Goal: Information Seeking & Learning: Learn about a topic

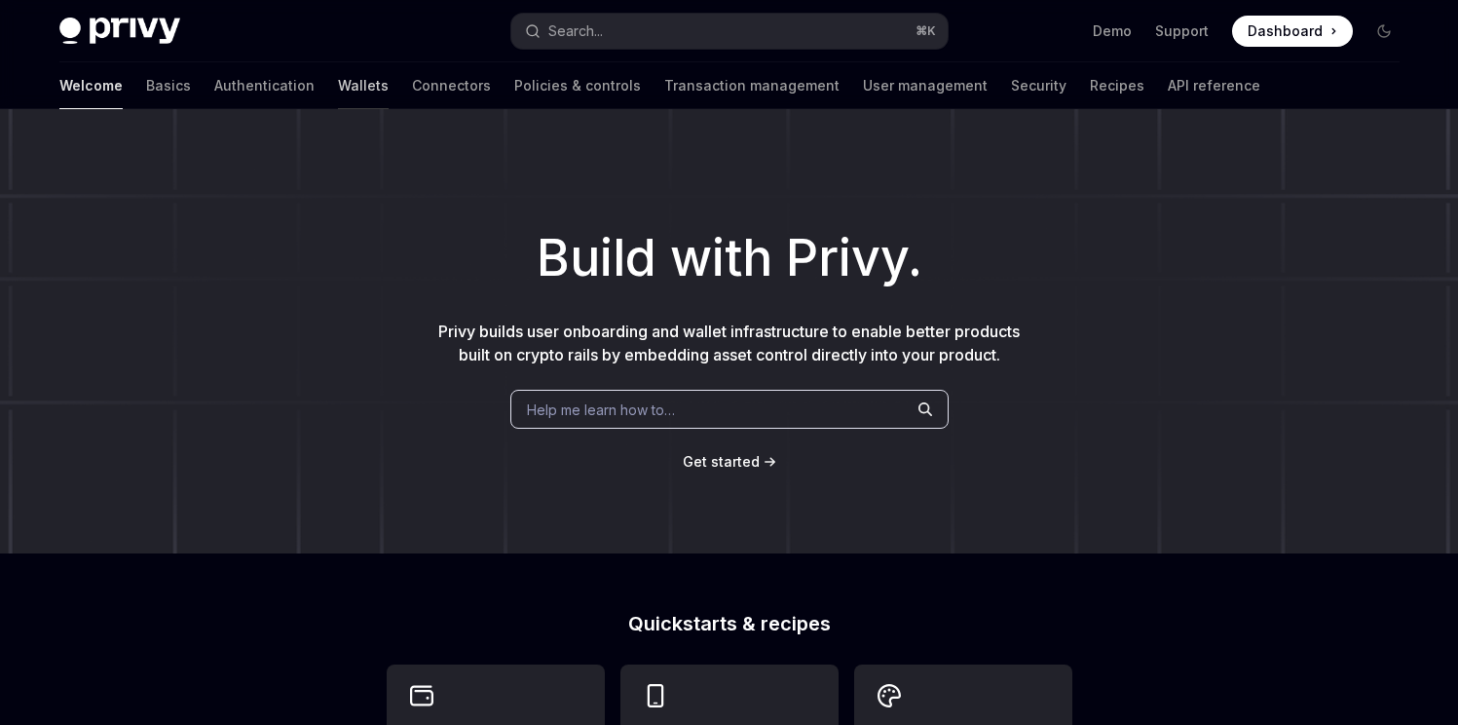
click at [338, 93] on link "Wallets" at bounding box center [363, 85] width 51 height 47
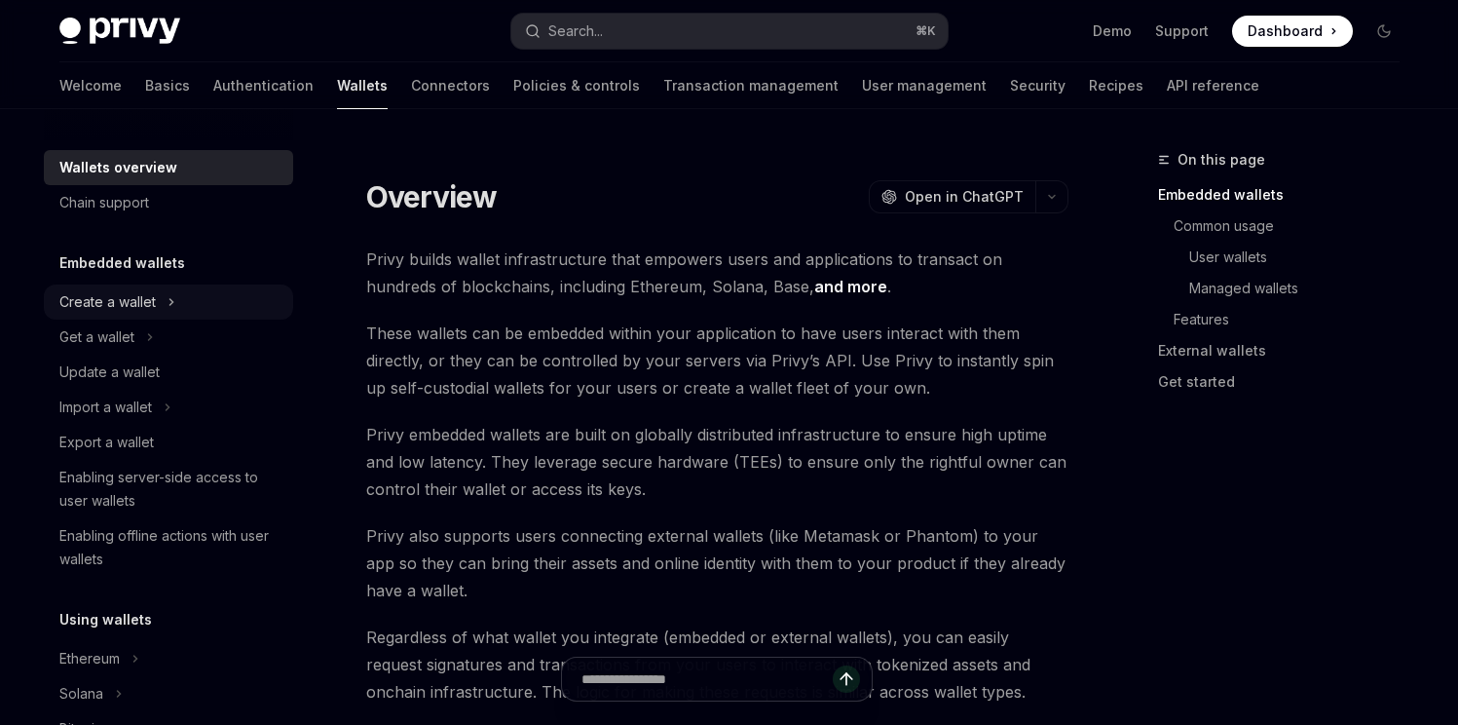
click at [234, 310] on button "Create a wallet" at bounding box center [168, 301] width 249 height 35
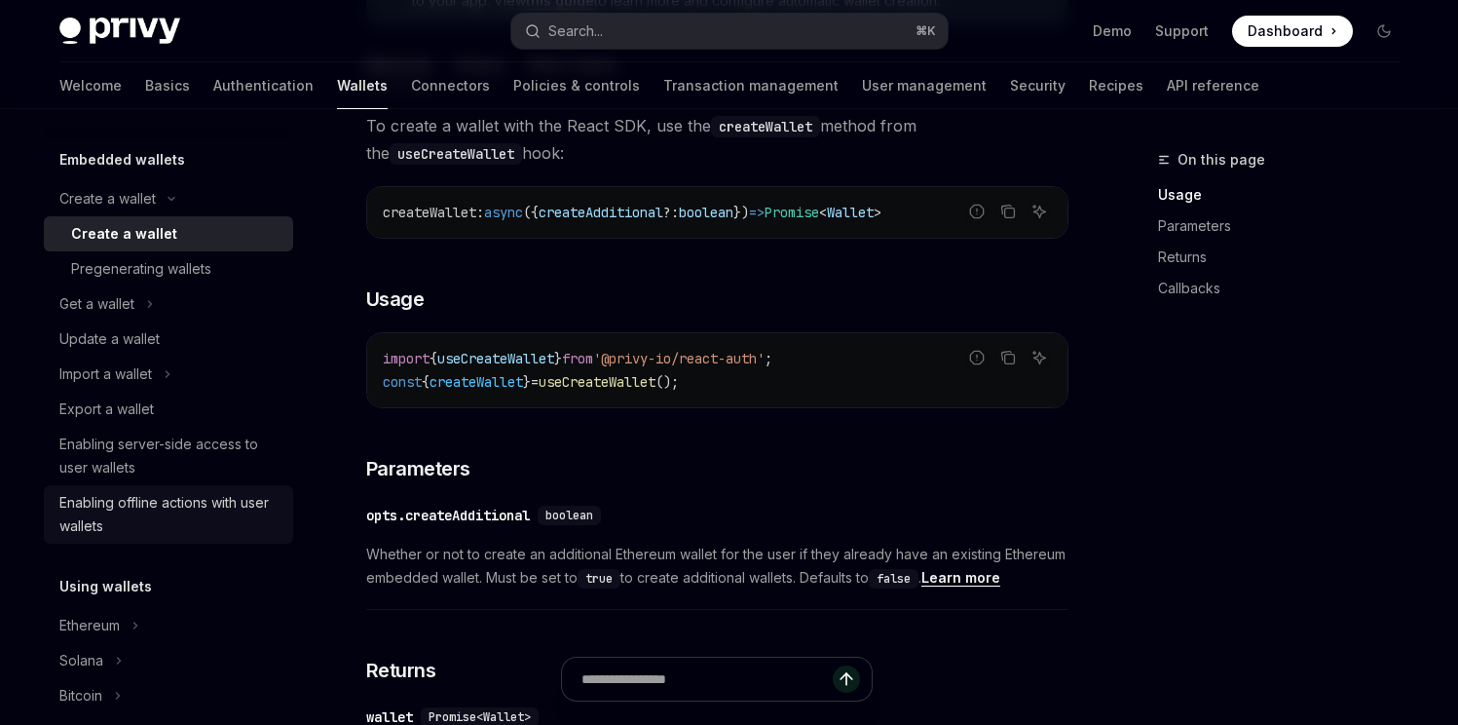
scroll to position [139, 0]
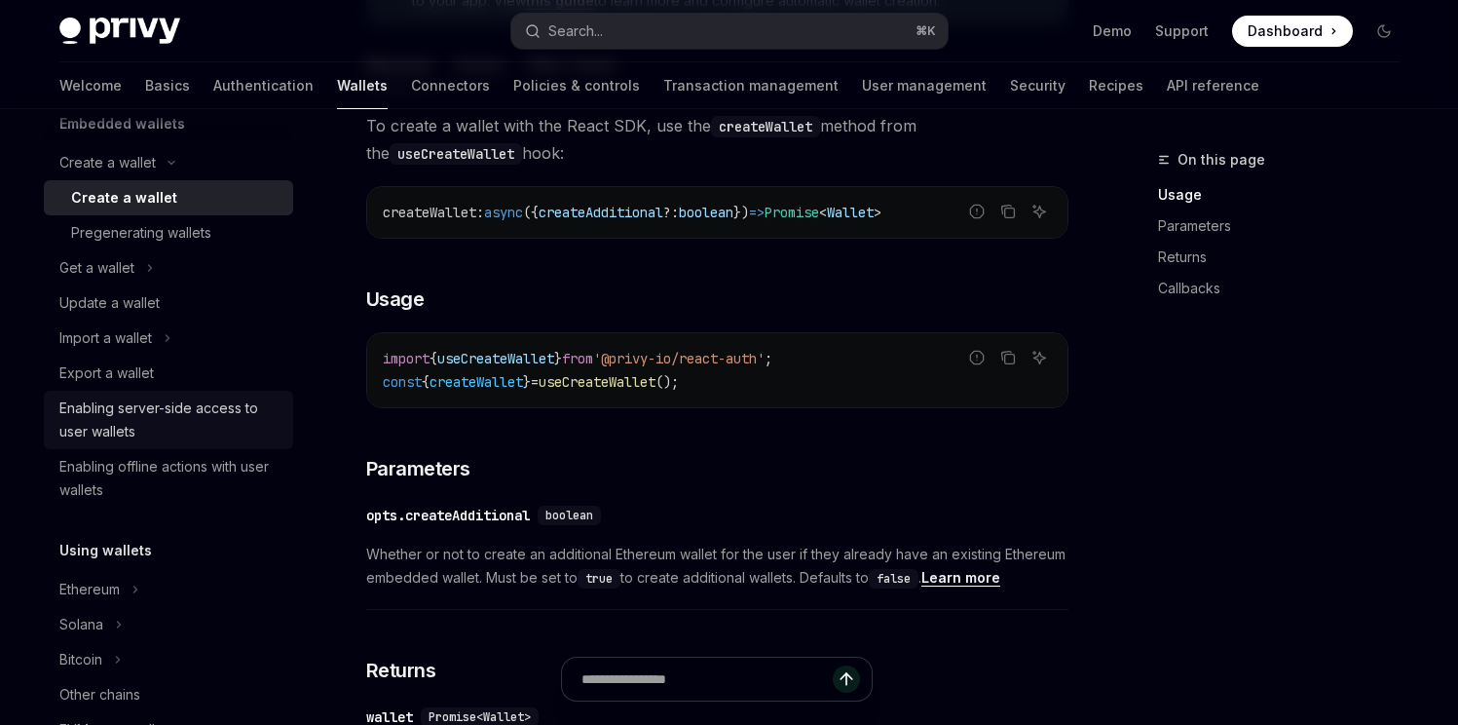
click at [199, 398] on div "Enabling server-side access to user wallets" at bounding box center [170, 419] width 222 height 47
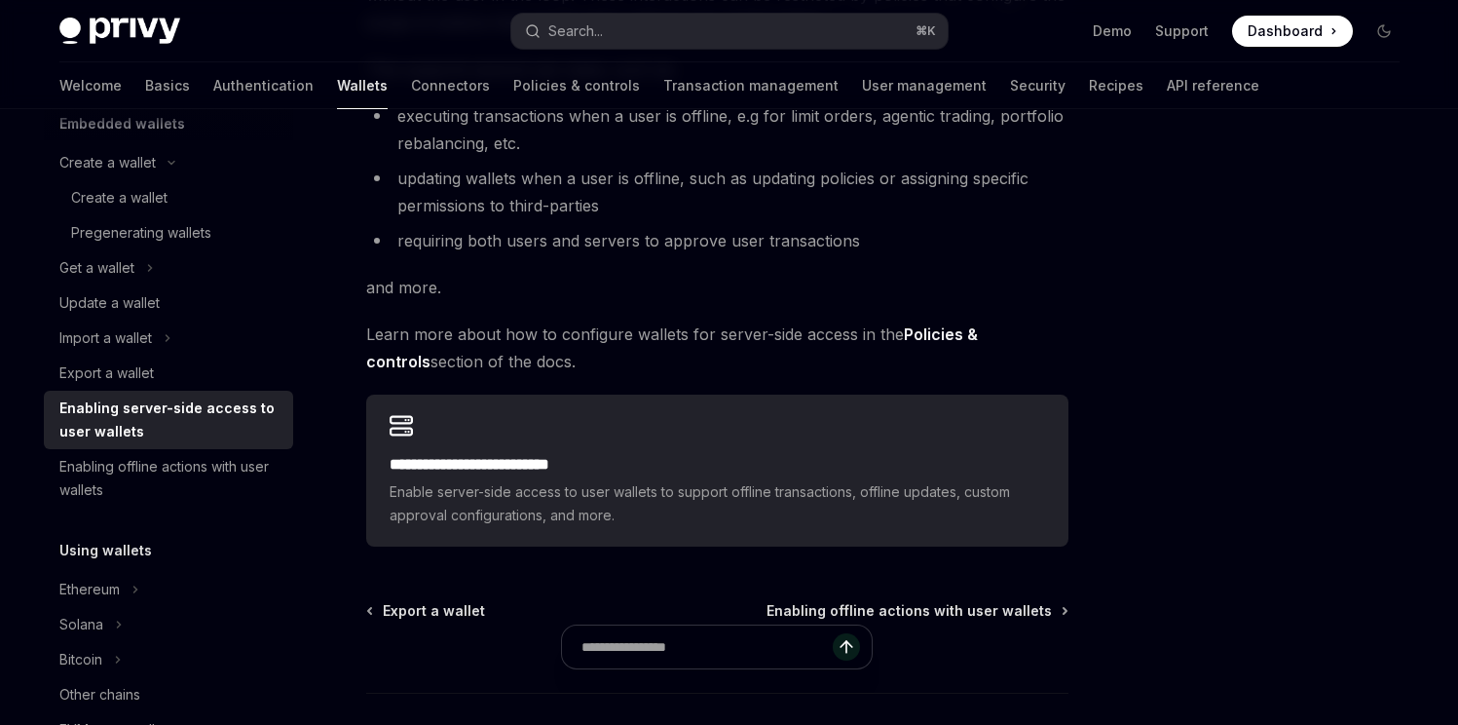
scroll to position [368, 0]
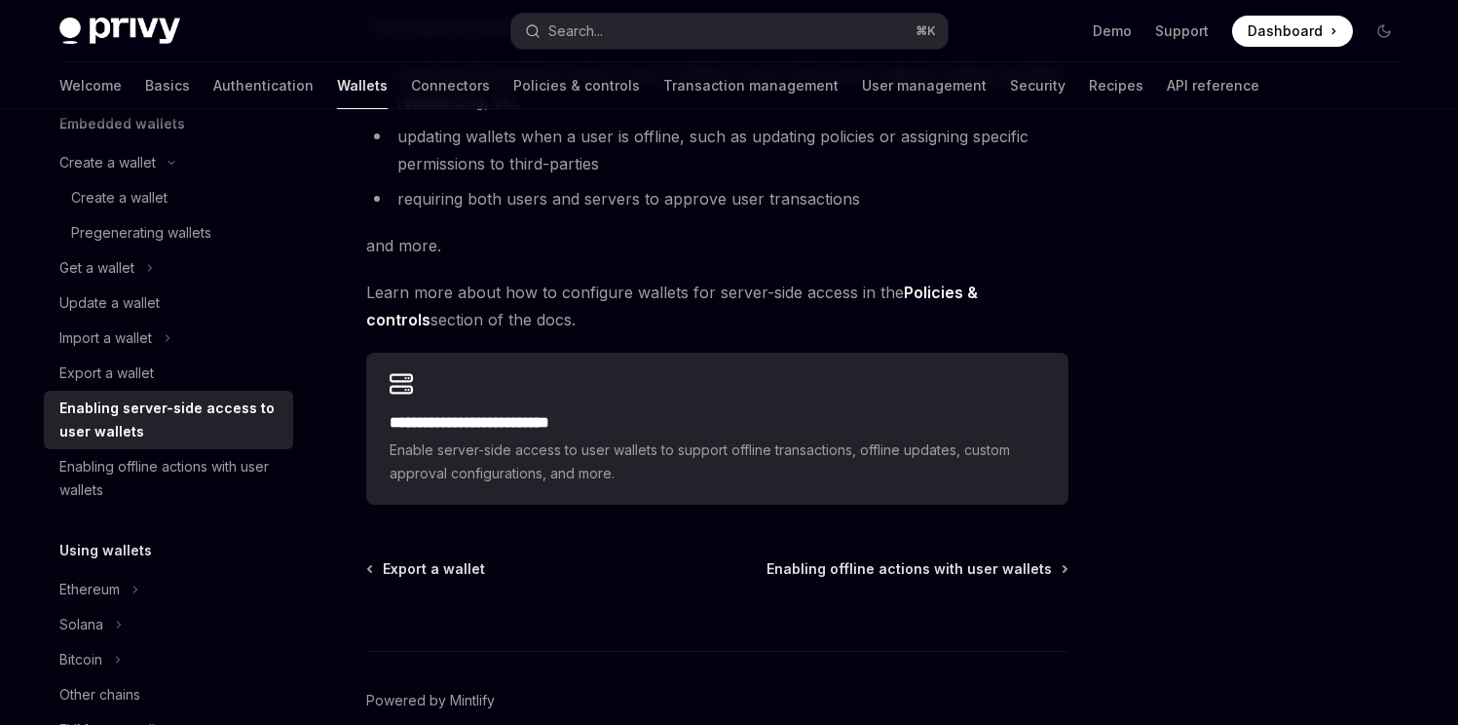
click at [970, 287] on strong "Policies & controls" at bounding box center [672, 305] width 612 height 47
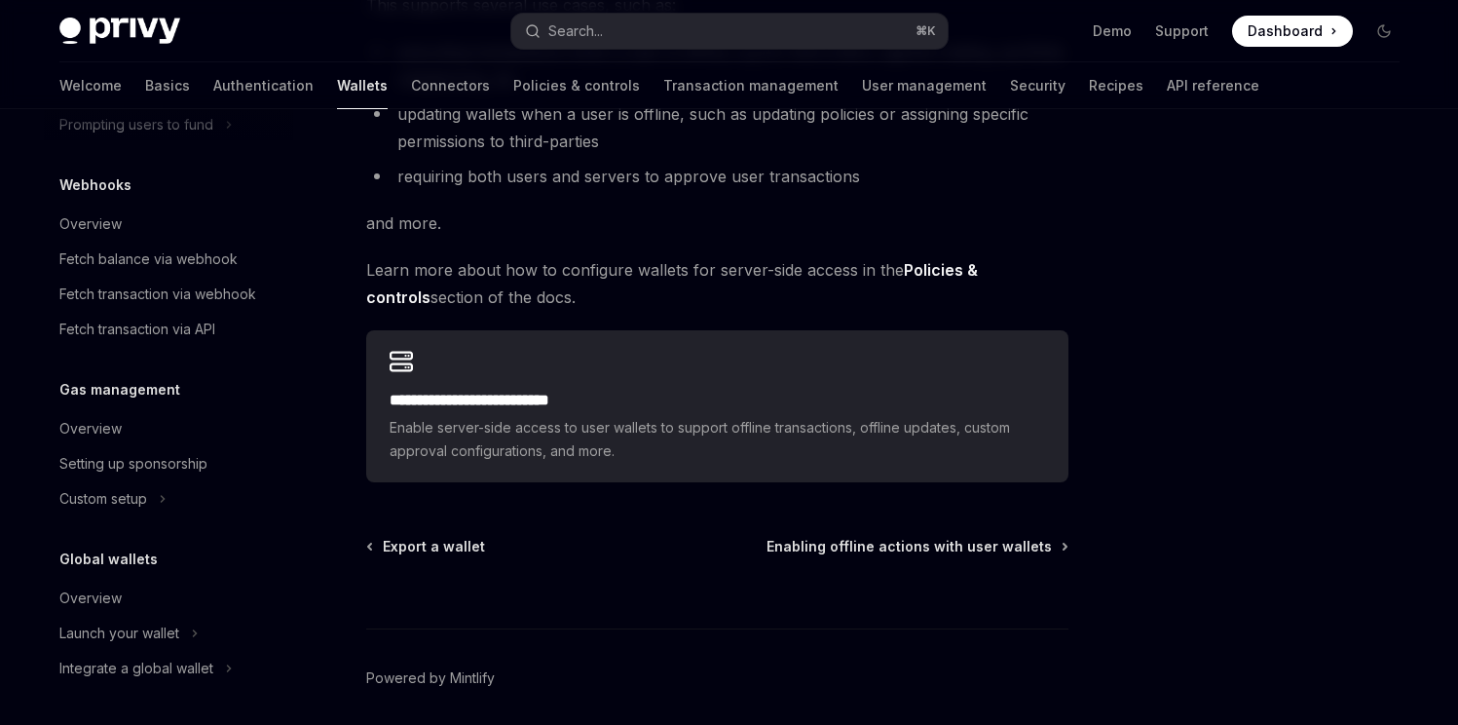
scroll to position [398, 0]
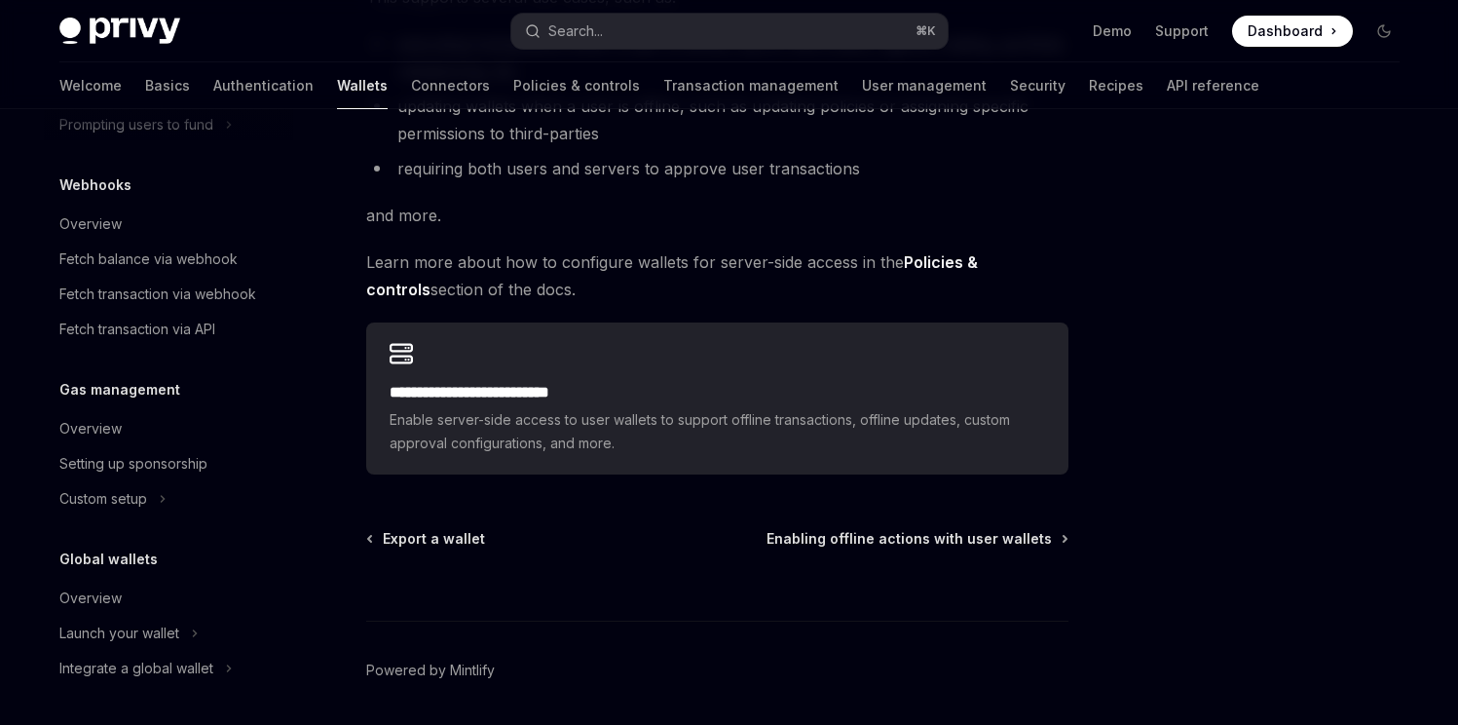
click at [923, 257] on strong "Policies & controls" at bounding box center [672, 275] width 612 height 47
drag, startPoint x: 923, startPoint y: 257, endPoint x: 1025, endPoint y: 259, distance: 101.3
click at [978, 259] on strong "Policies & controls" at bounding box center [672, 275] width 612 height 47
copy strong "Policies & controls"
click at [158, 23] on img at bounding box center [119, 31] width 121 height 27
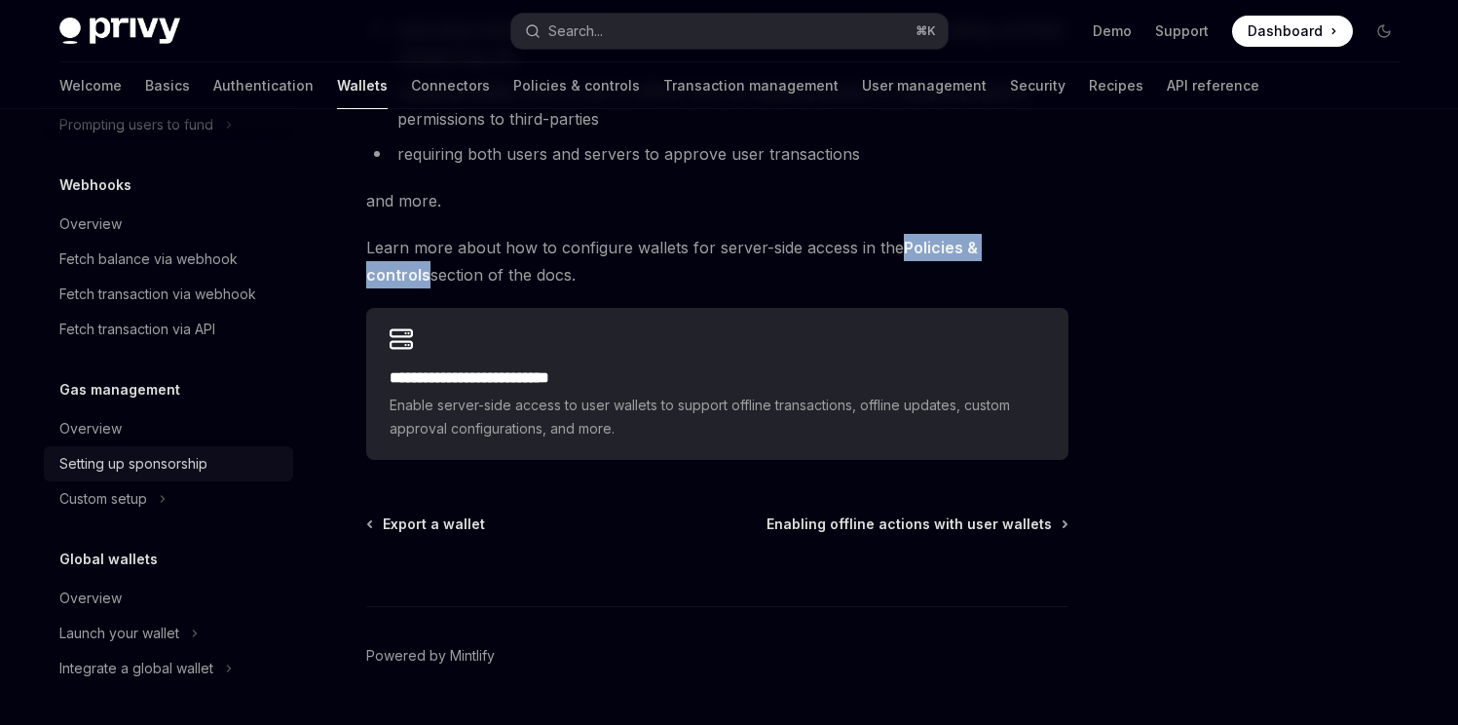
scroll to position [463, 0]
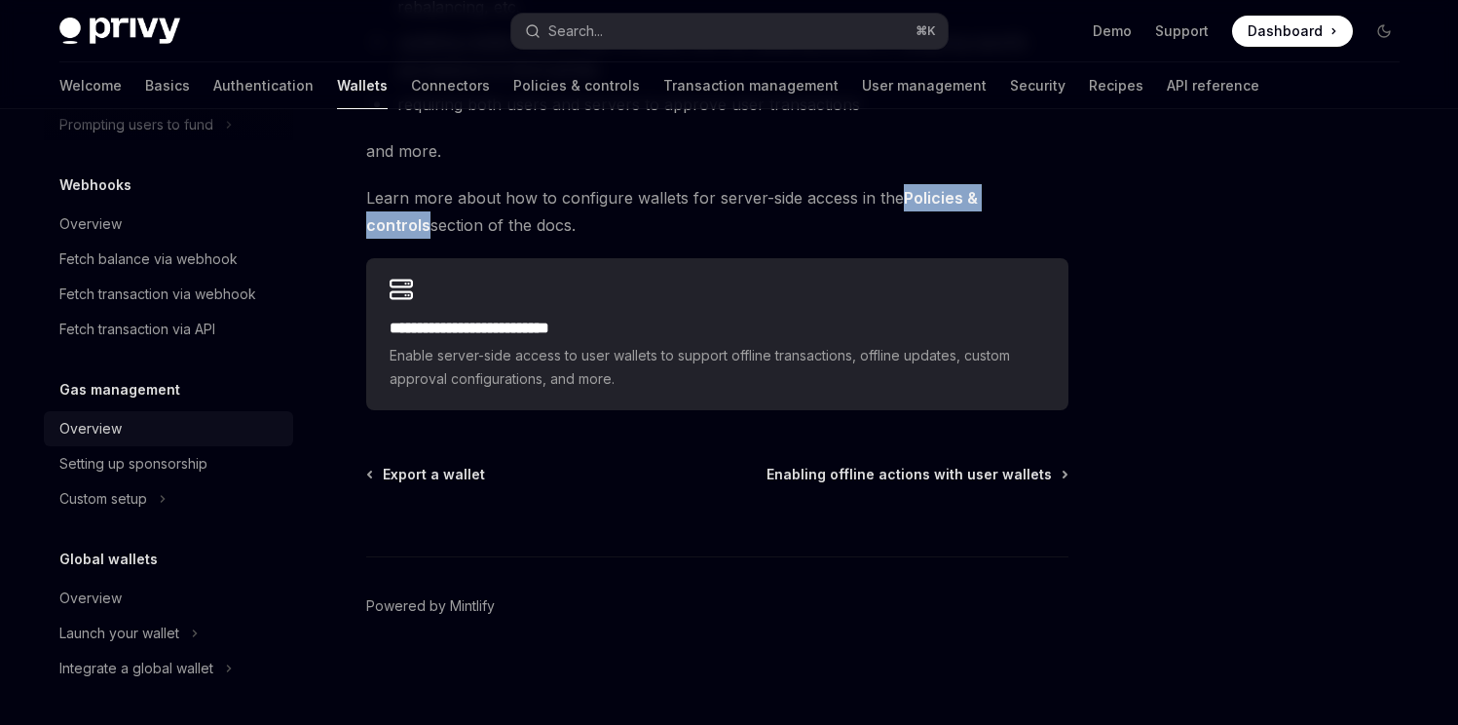
click at [166, 429] on div "Overview" at bounding box center [170, 428] width 222 height 23
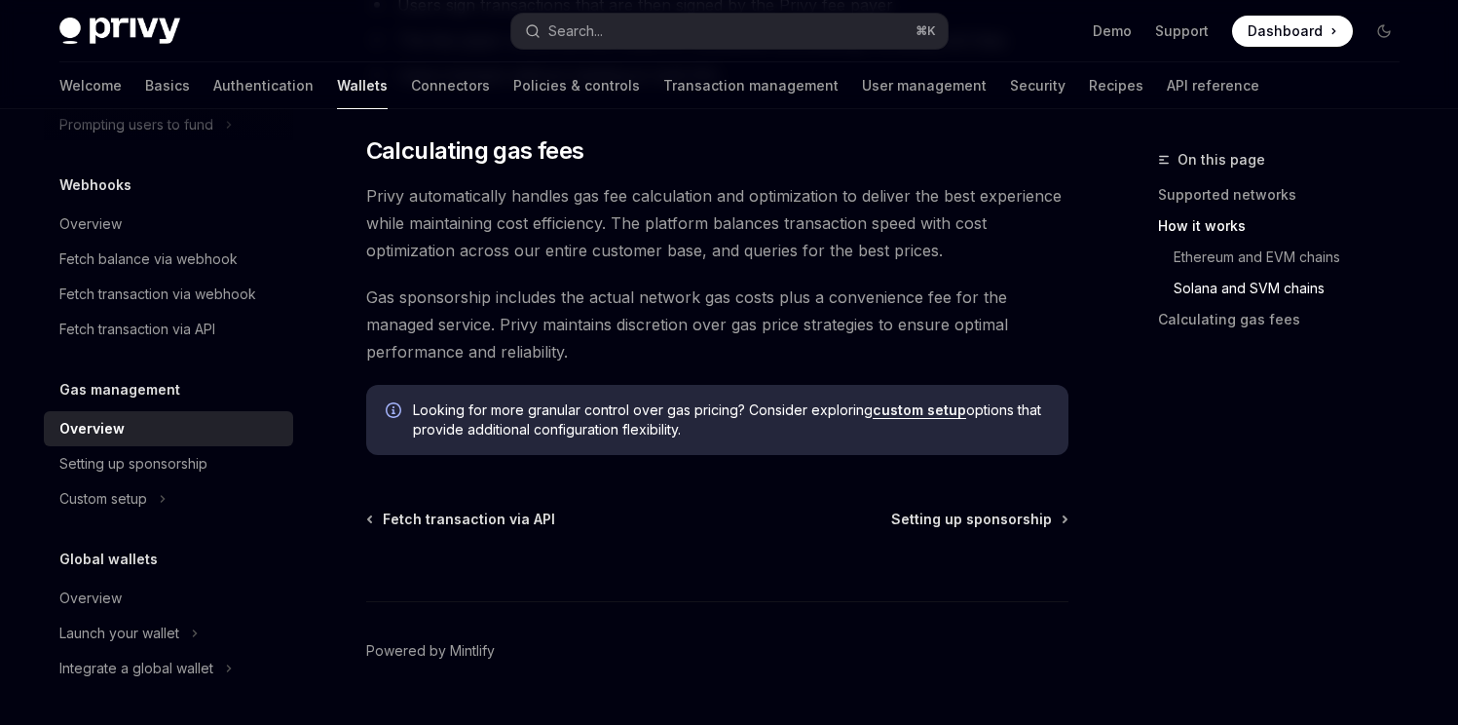
scroll to position [1555, 0]
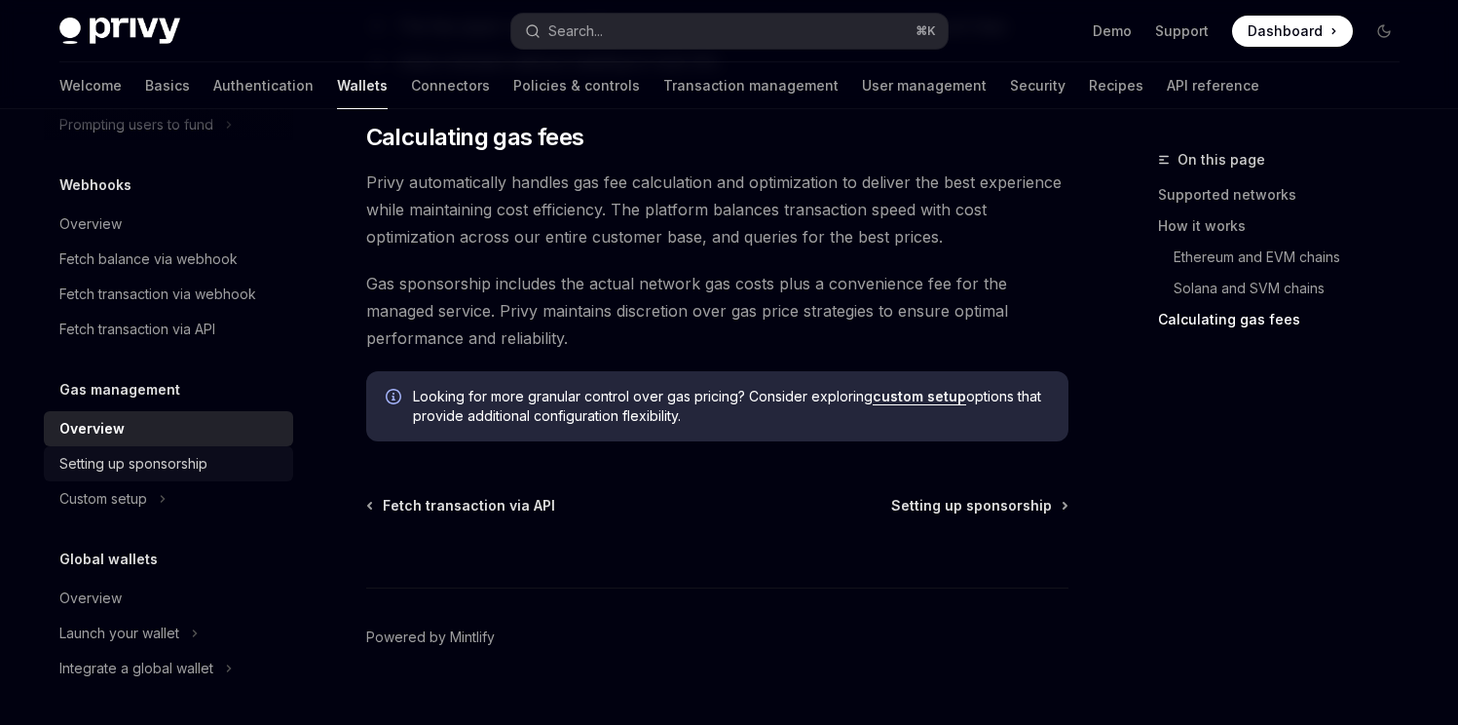
click at [165, 461] on div "Setting up sponsorship" at bounding box center [133, 463] width 148 height 23
type textarea "*"
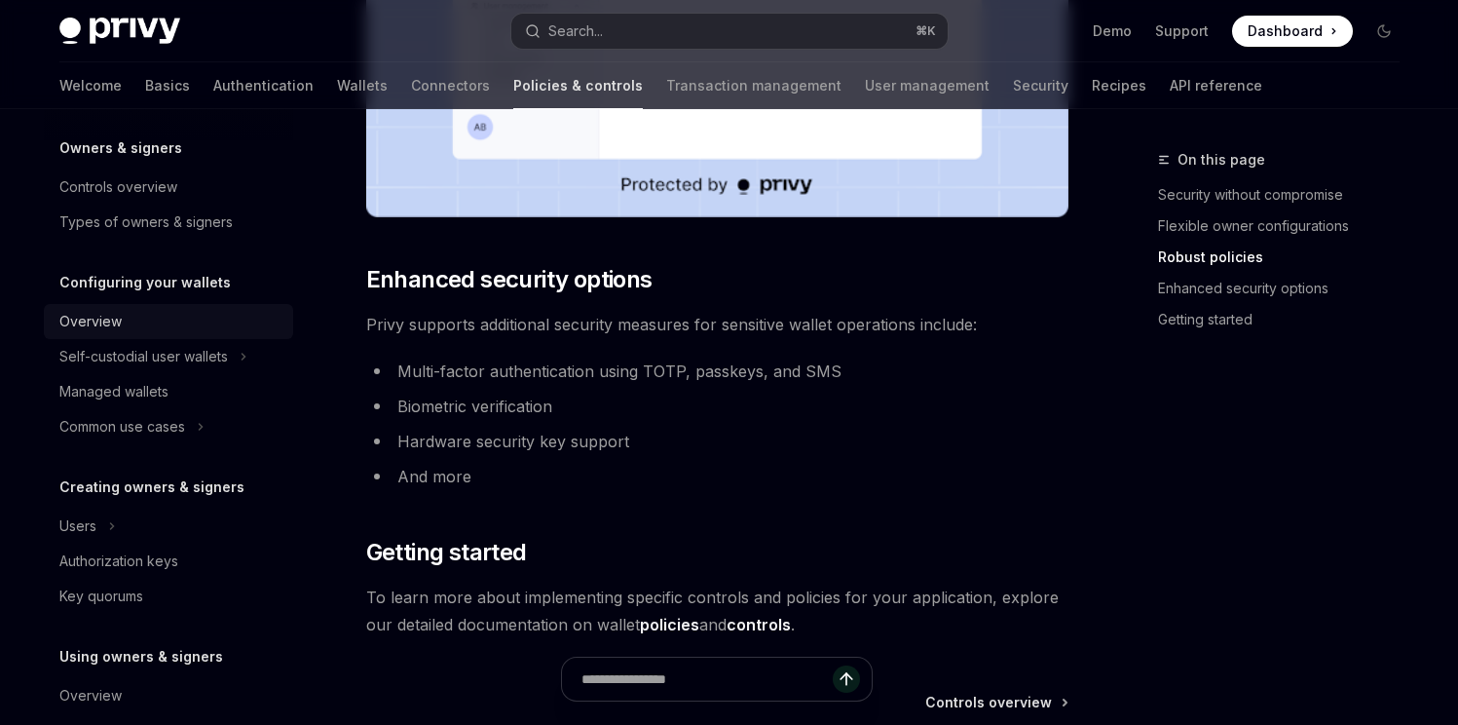
scroll to position [103, 0]
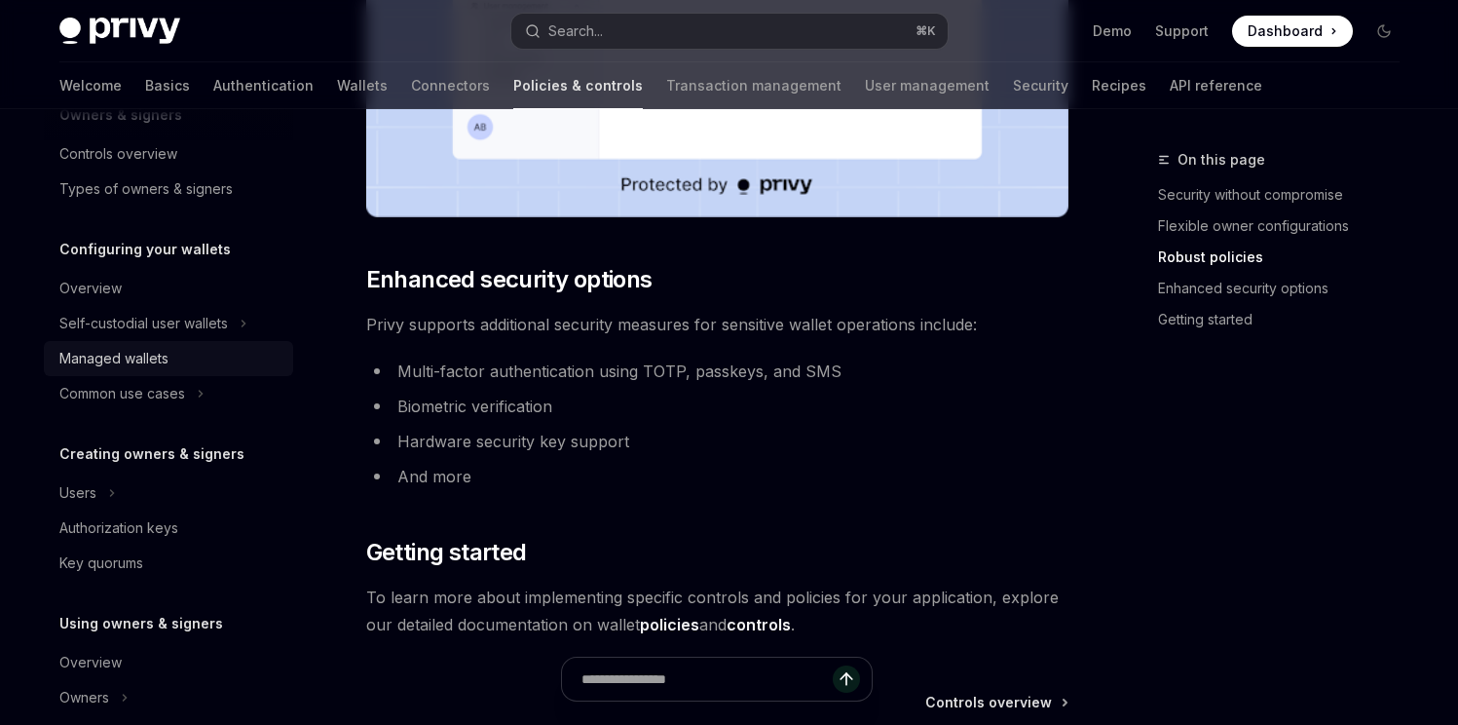
click at [172, 355] on div "Managed wallets" at bounding box center [170, 358] width 222 height 23
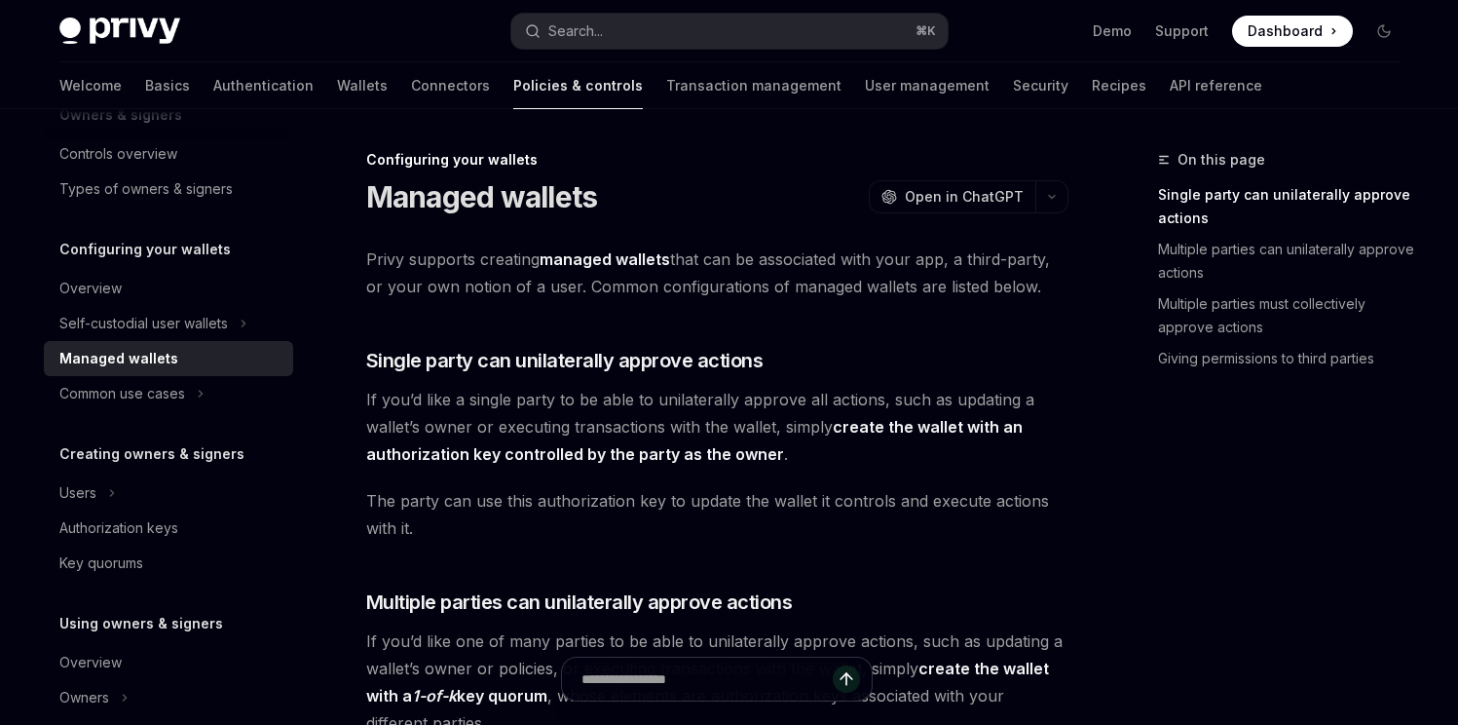
click at [393, 289] on span "Privy supports creating managed wallets that can be associated with your app, a…" at bounding box center [717, 272] width 702 height 55
drag, startPoint x: 393, startPoint y: 289, endPoint x: 545, endPoint y: 289, distance: 151.9
click at [545, 289] on span "Privy supports creating managed wallets that can be associated with your app, a…" at bounding box center [717, 272] width 702 height 55
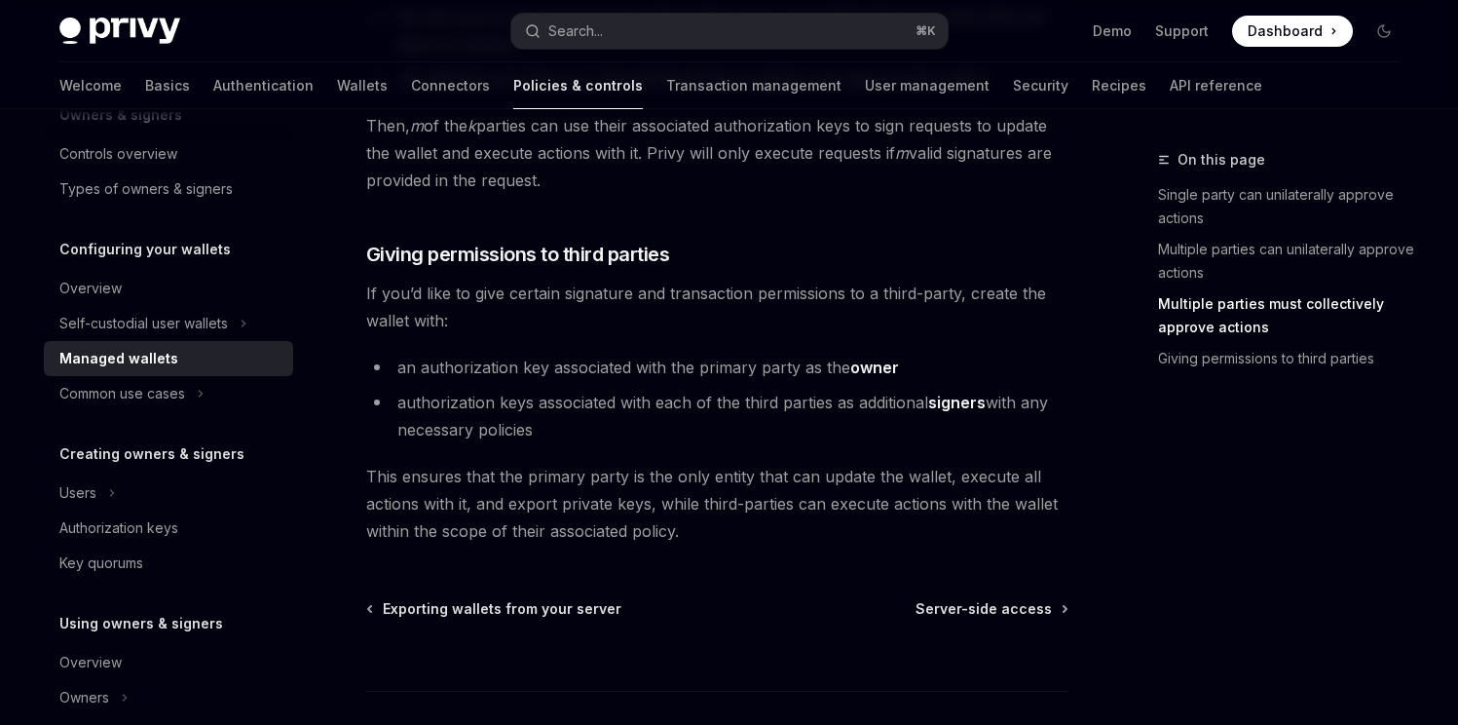
scroll to position [988, 0]
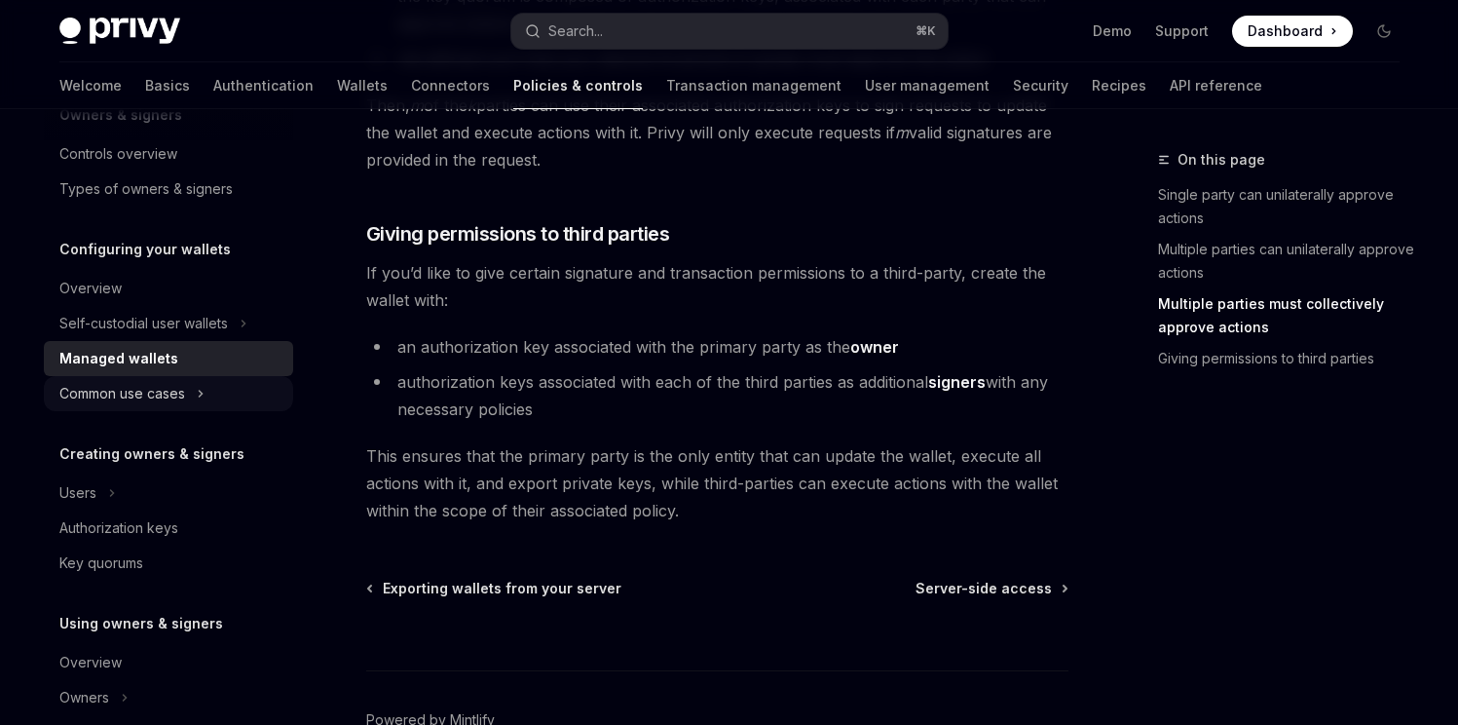
click at [186, 393] on button "Common use cases" at bounding box center [168, 393] width 249 height 35
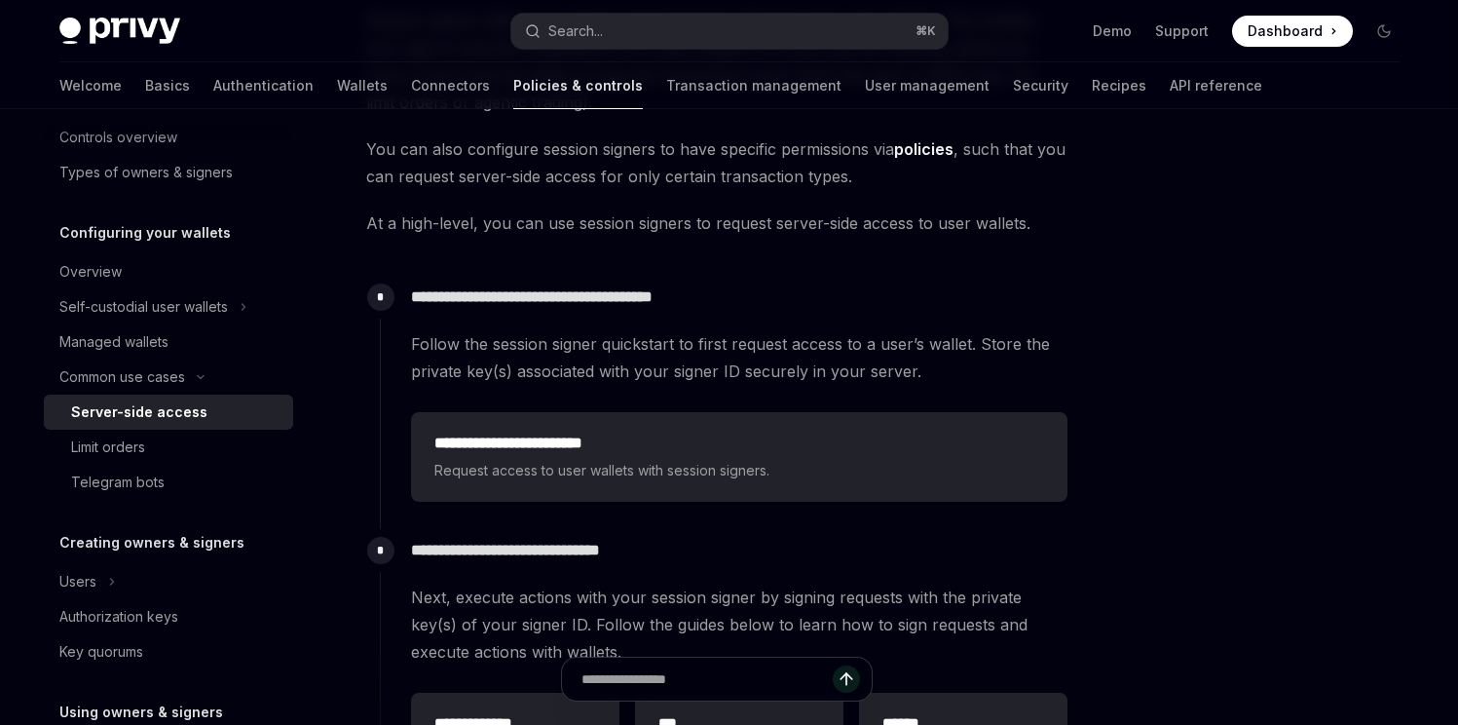
scroll to position [226, 0]
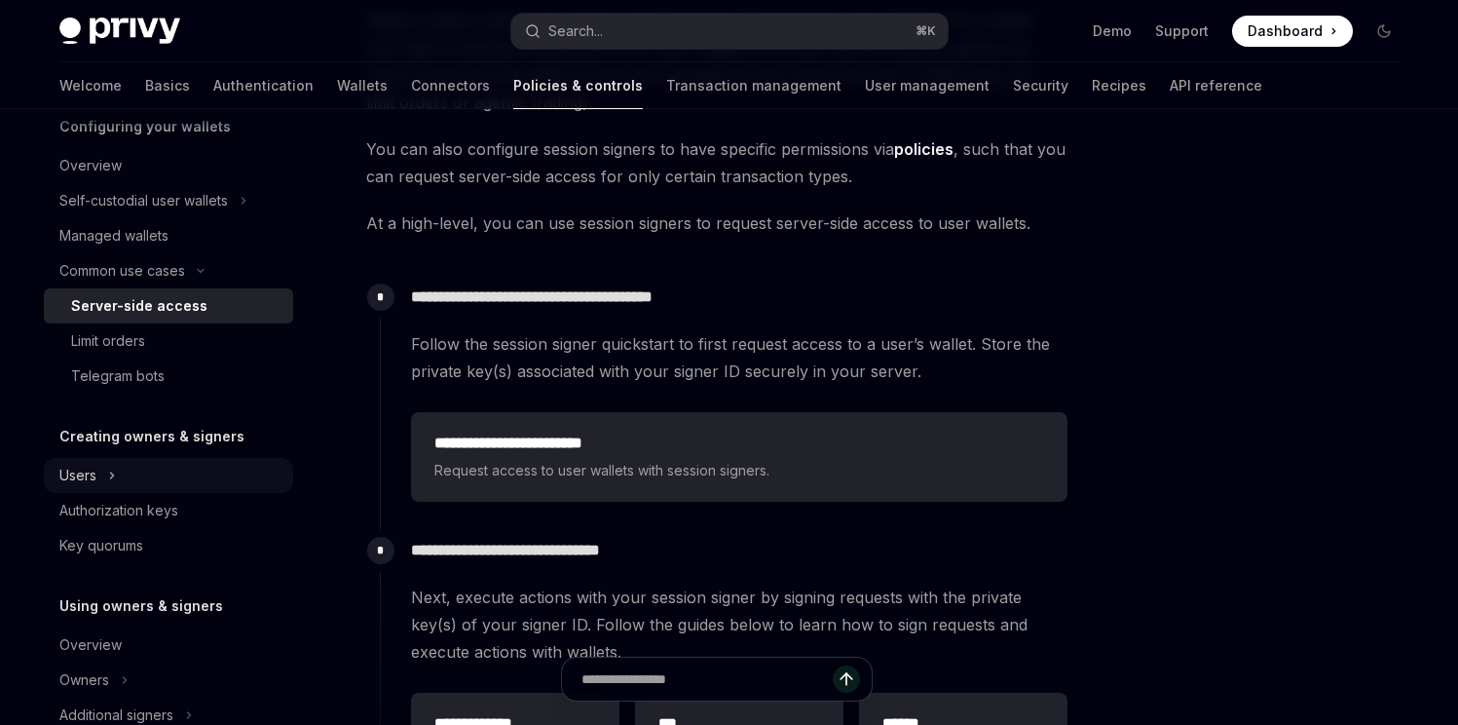
click at [167, 479] on button "Users" at bounding box center [168, 475] width 249 height 35
type textarea "*"
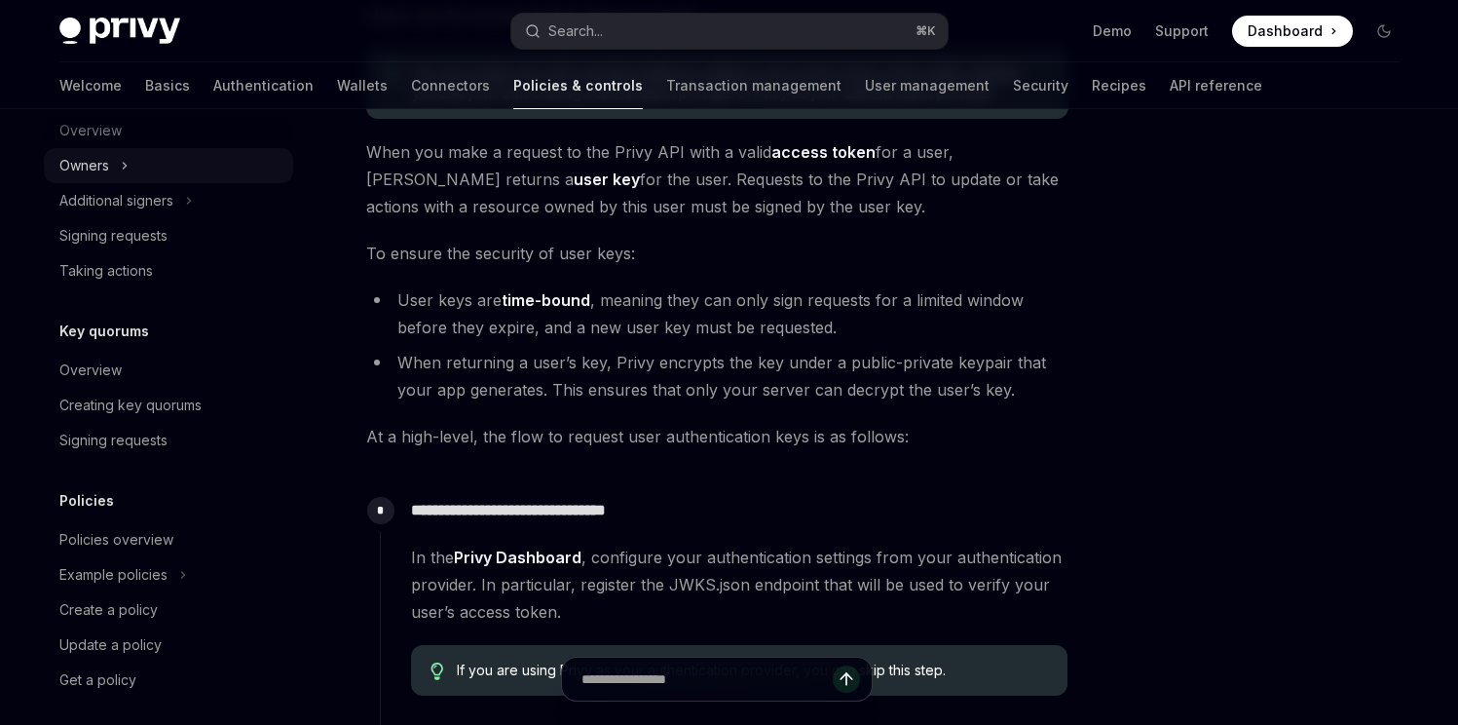
scroll to position [857, 0]
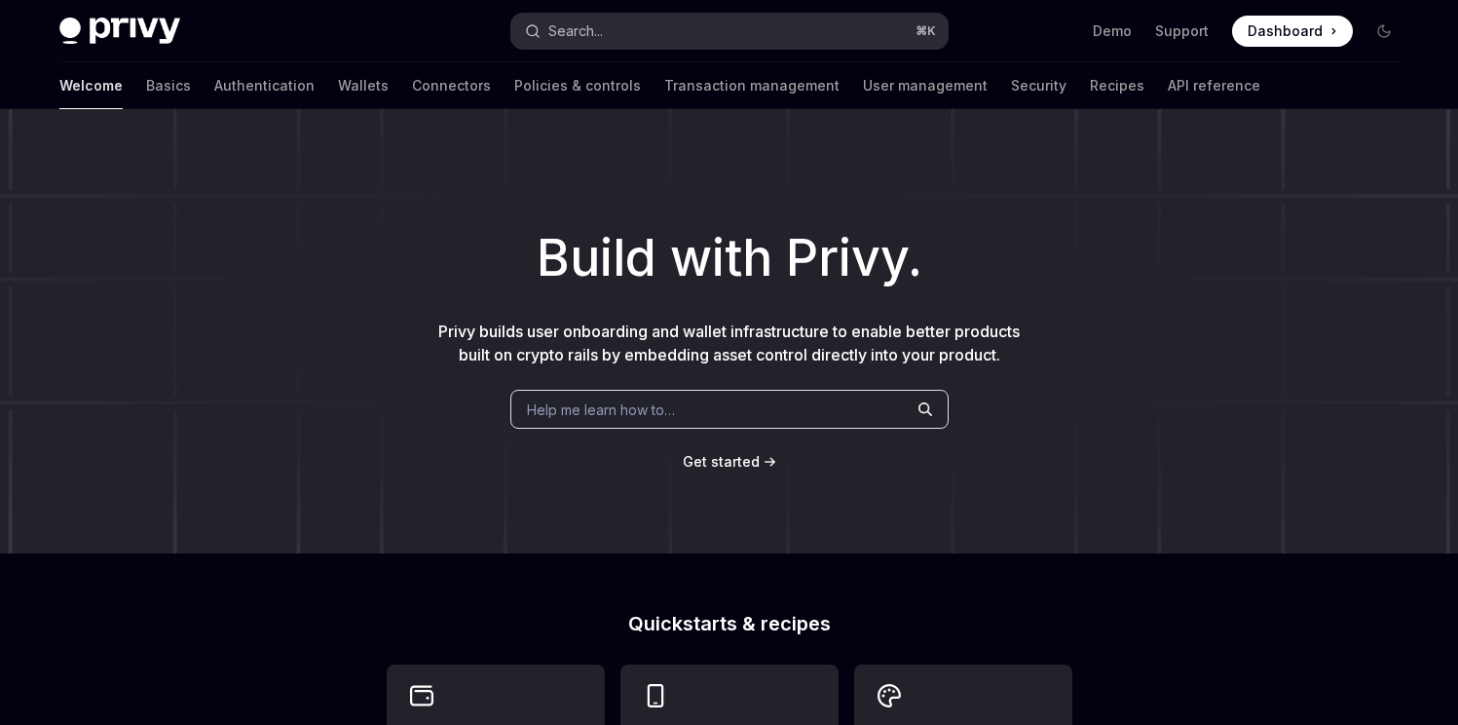
click at [636, 18] on button "Search... ⌘ K" at bounding box center [729, 31] width 436 height 35
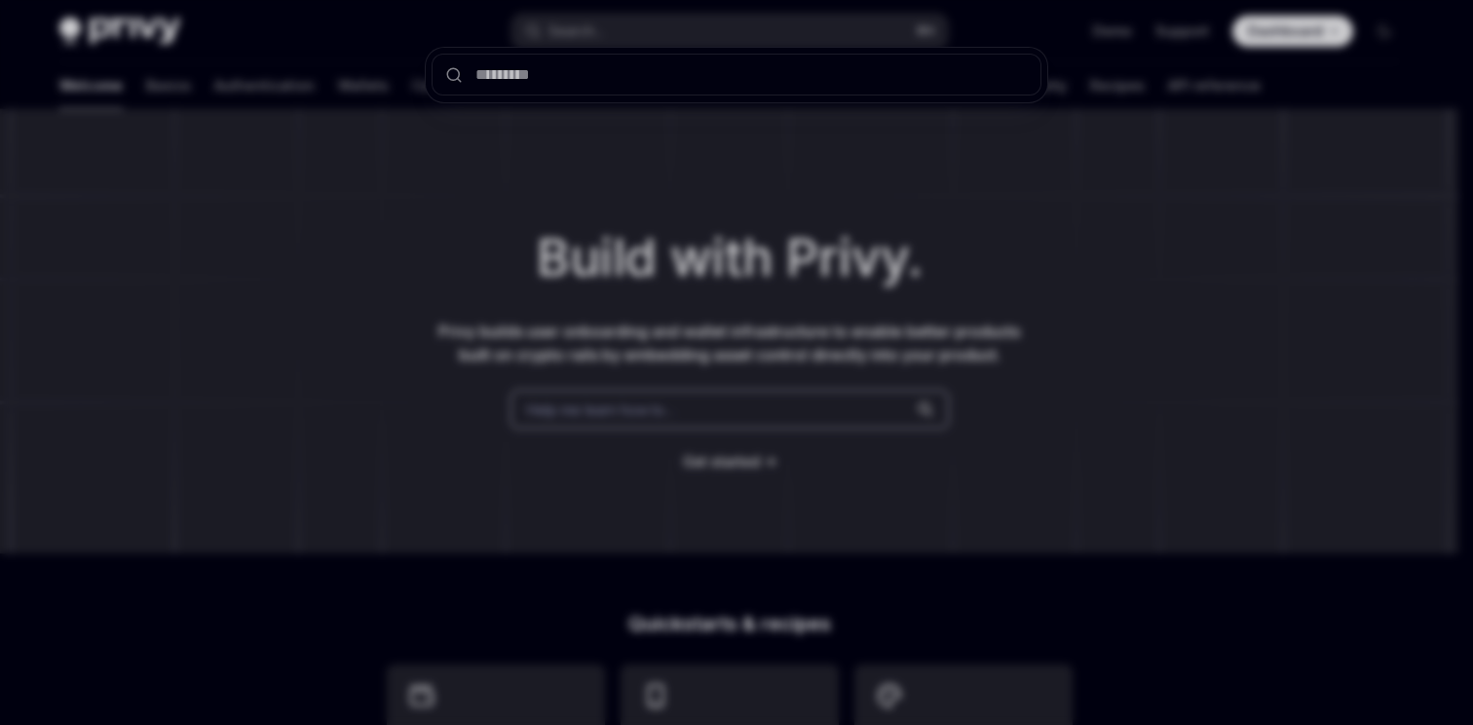
type input "**********"
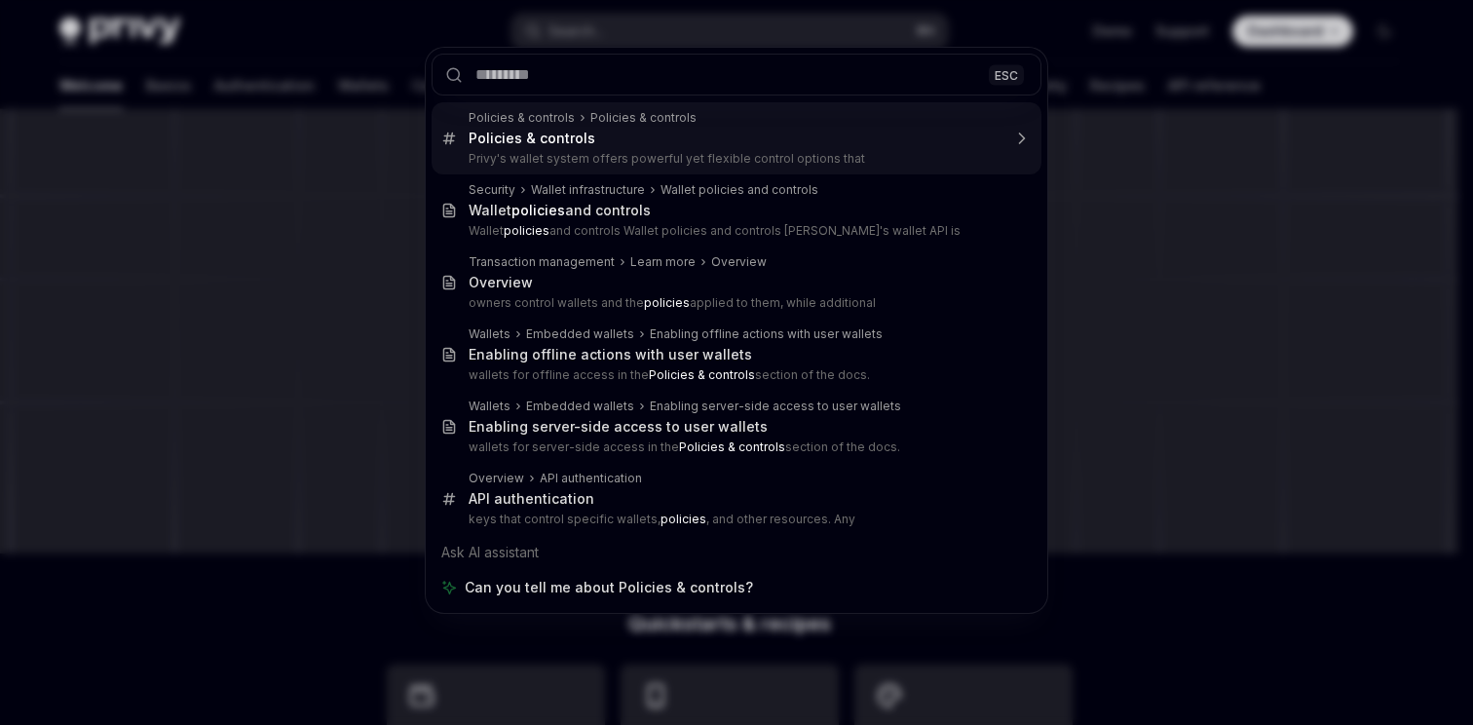
type textarea "*"
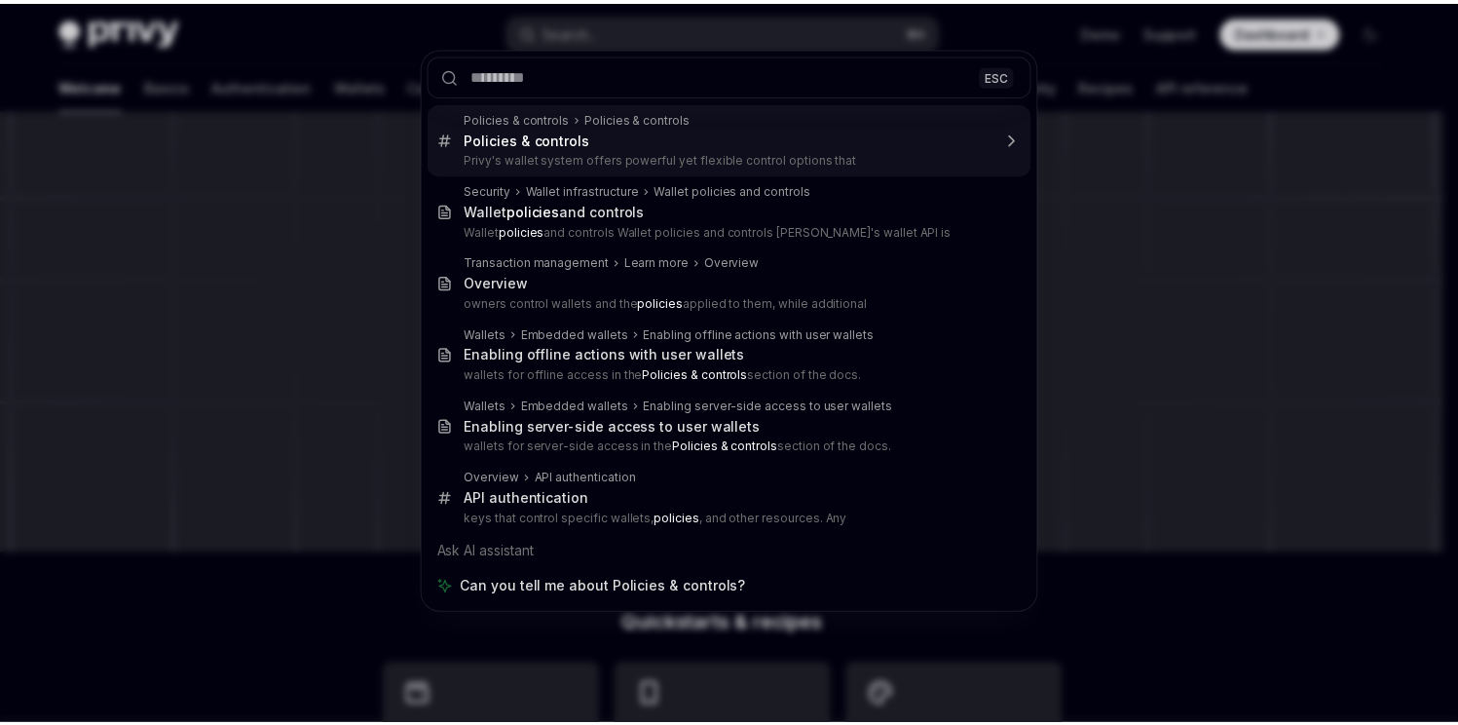
scroll to position [109, 0]
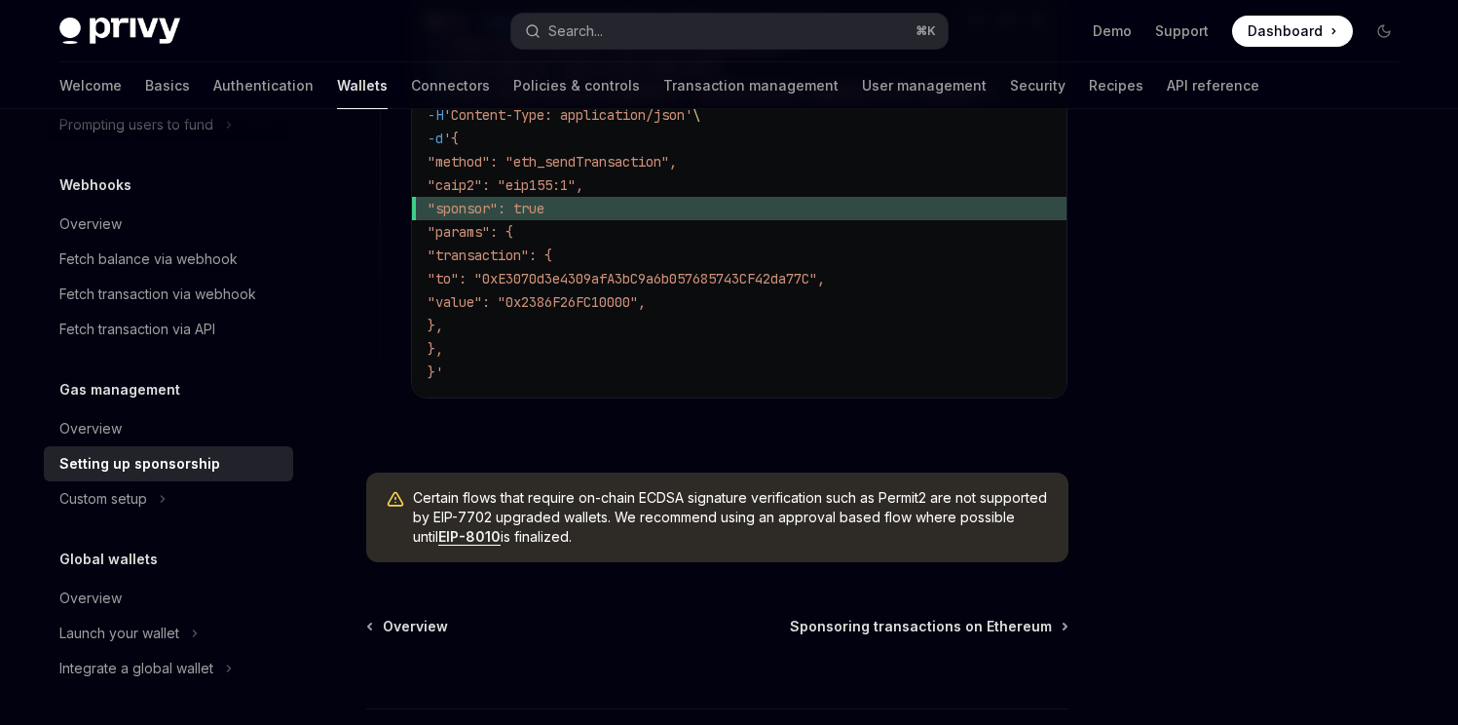
scroll to position [1531, 0]
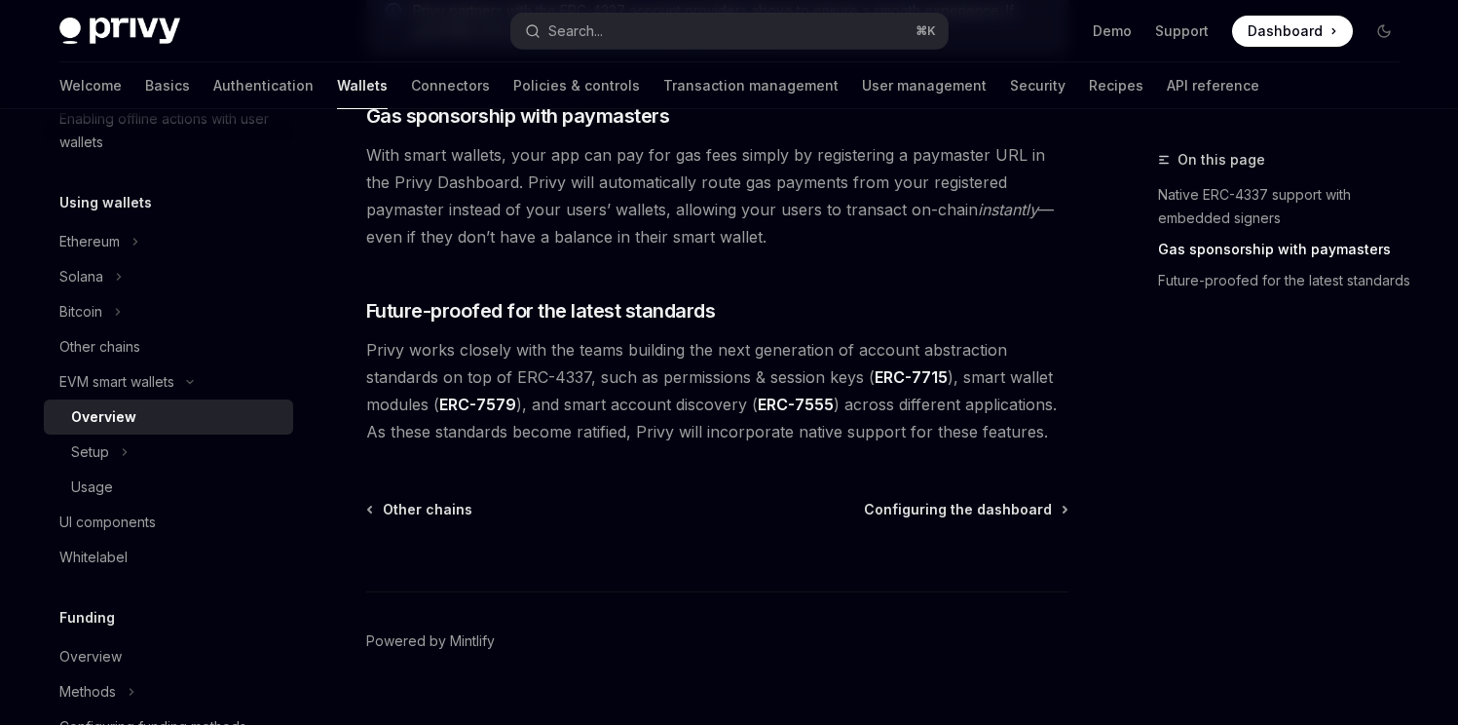
scroll to position [1612, 0]
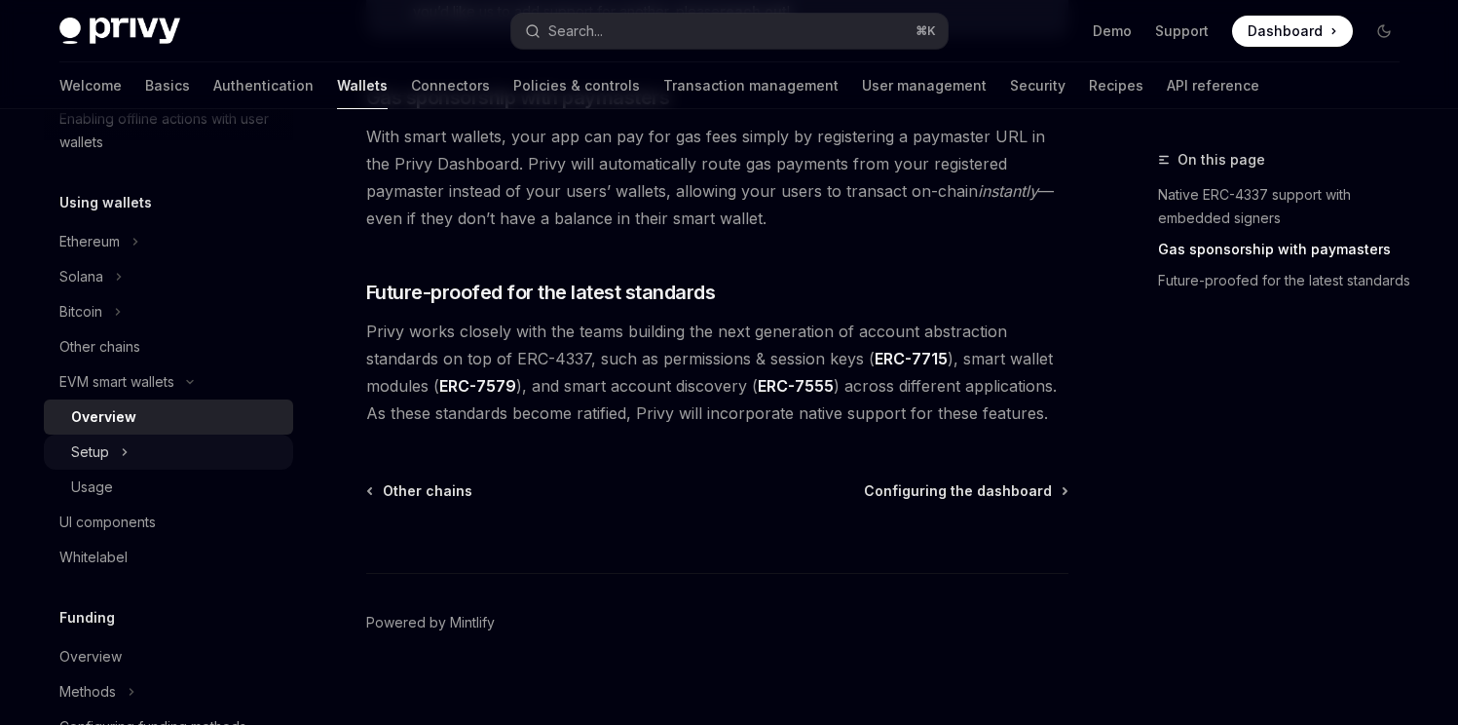
click at [111, 444] on button "Setup" at bounding box center [168, 451] width 249 height 35
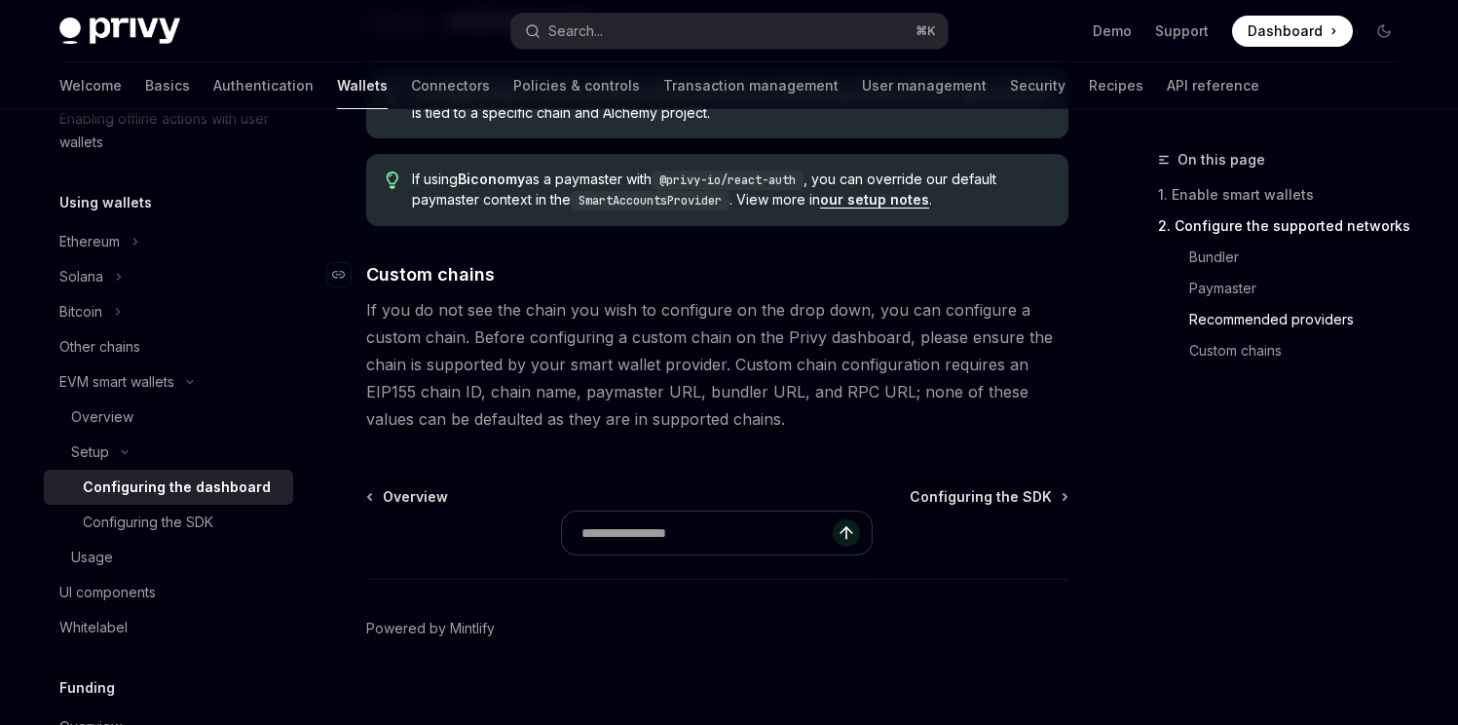
scroll to position [2767, 0]
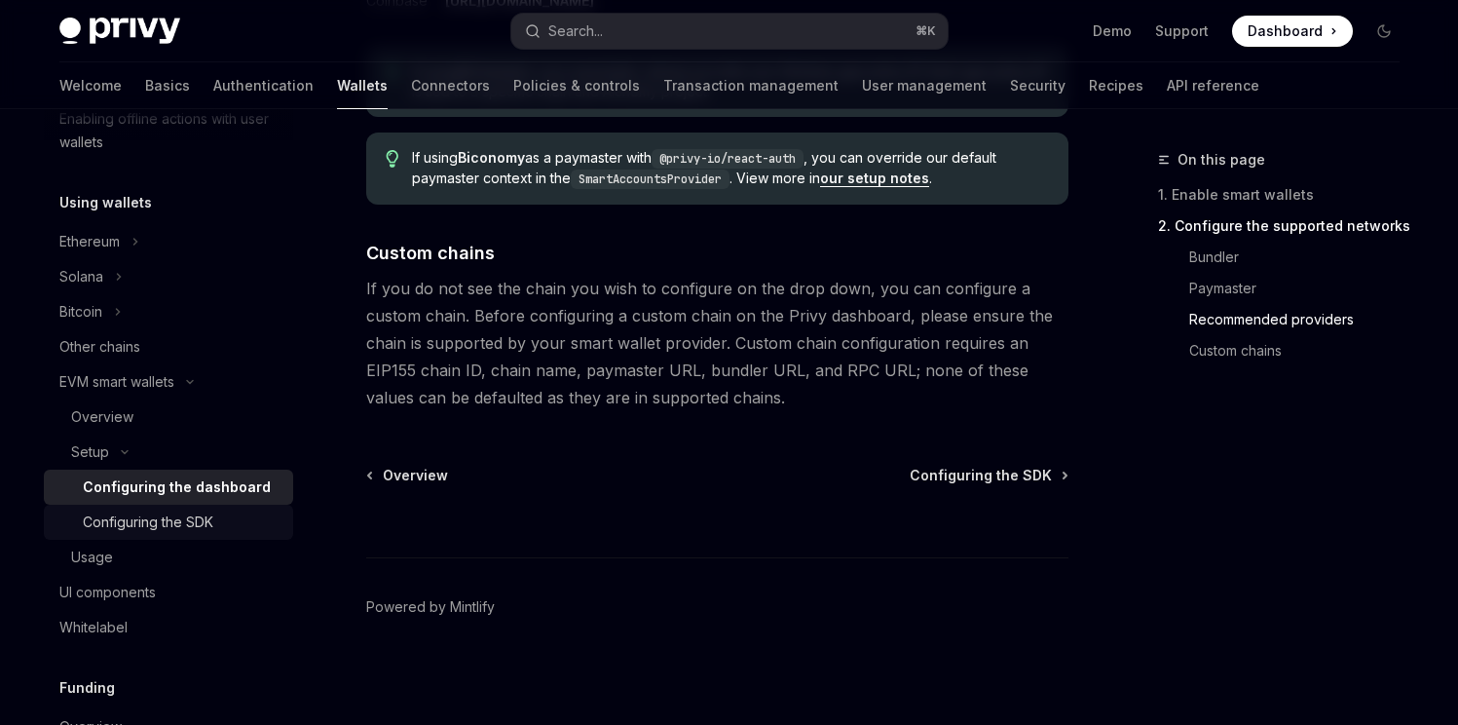
click at [158, 530] on div "Configuring the SDK" at bounding box center [148, 521] width 131 height 23
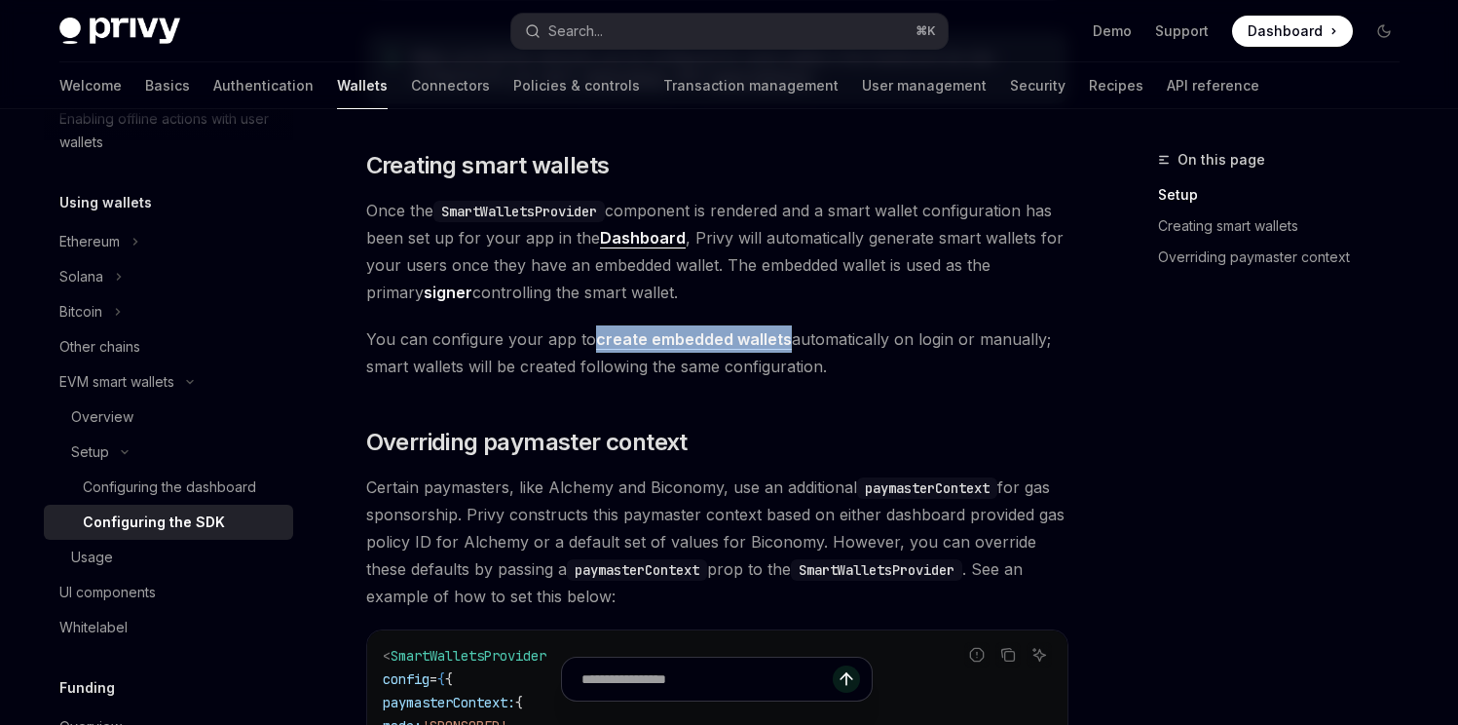
scroll to position [1141, 0]
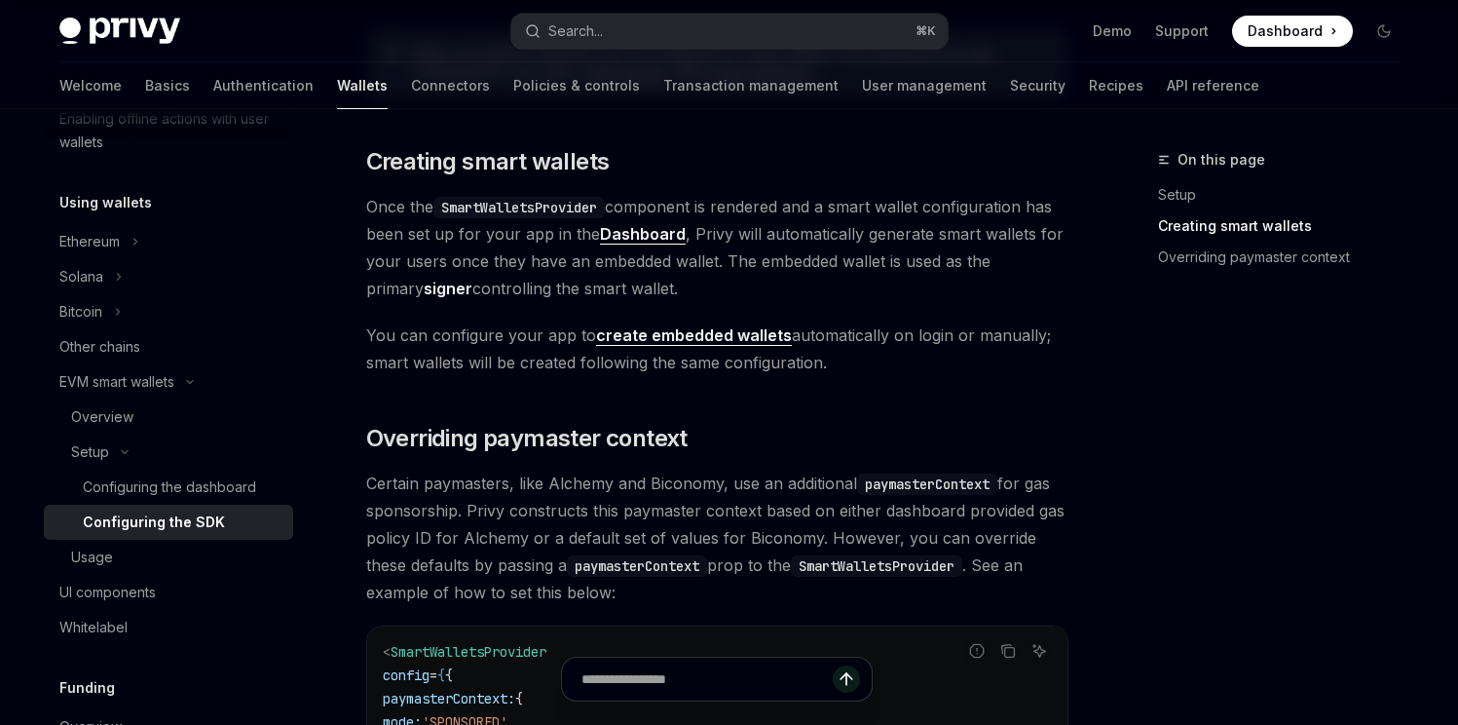
click at [530, 416] on div "Looking to get started quickly? Check out our Smart Wallets starter repo . You …" at bounding box center [717, 177] width 702 height 1857
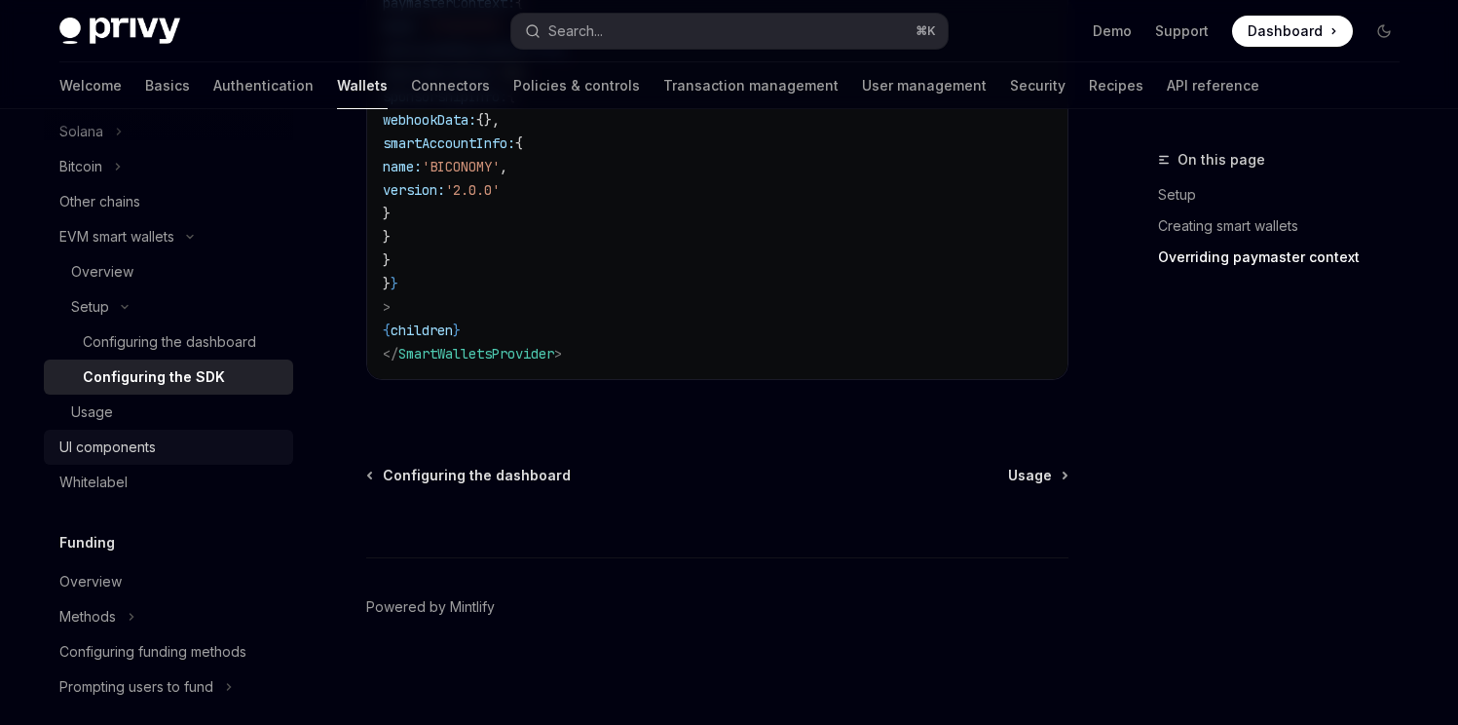
scroll to position [565, 0]
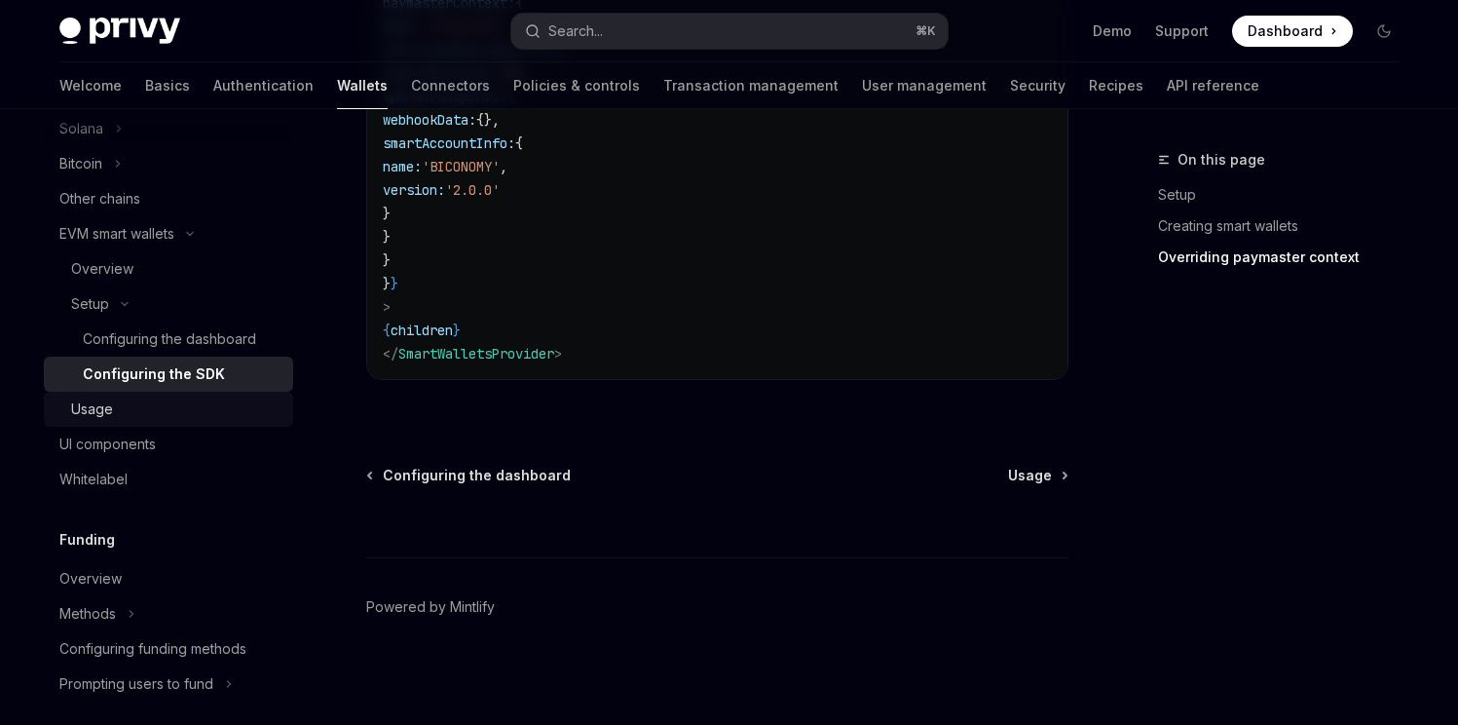
click at [136, 403] on div "Usage" at bounding box center [176, 408] width 210 height 23
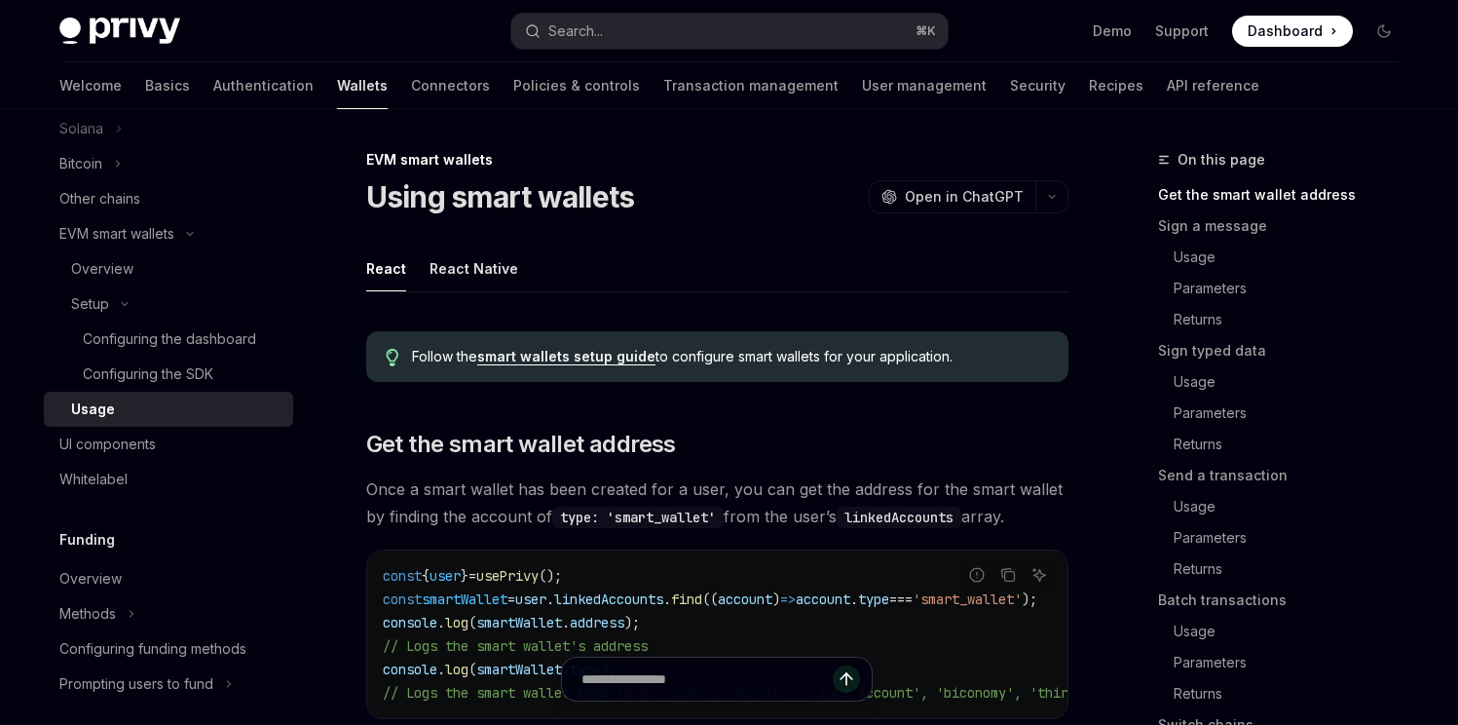
scroll to position [287, 0]
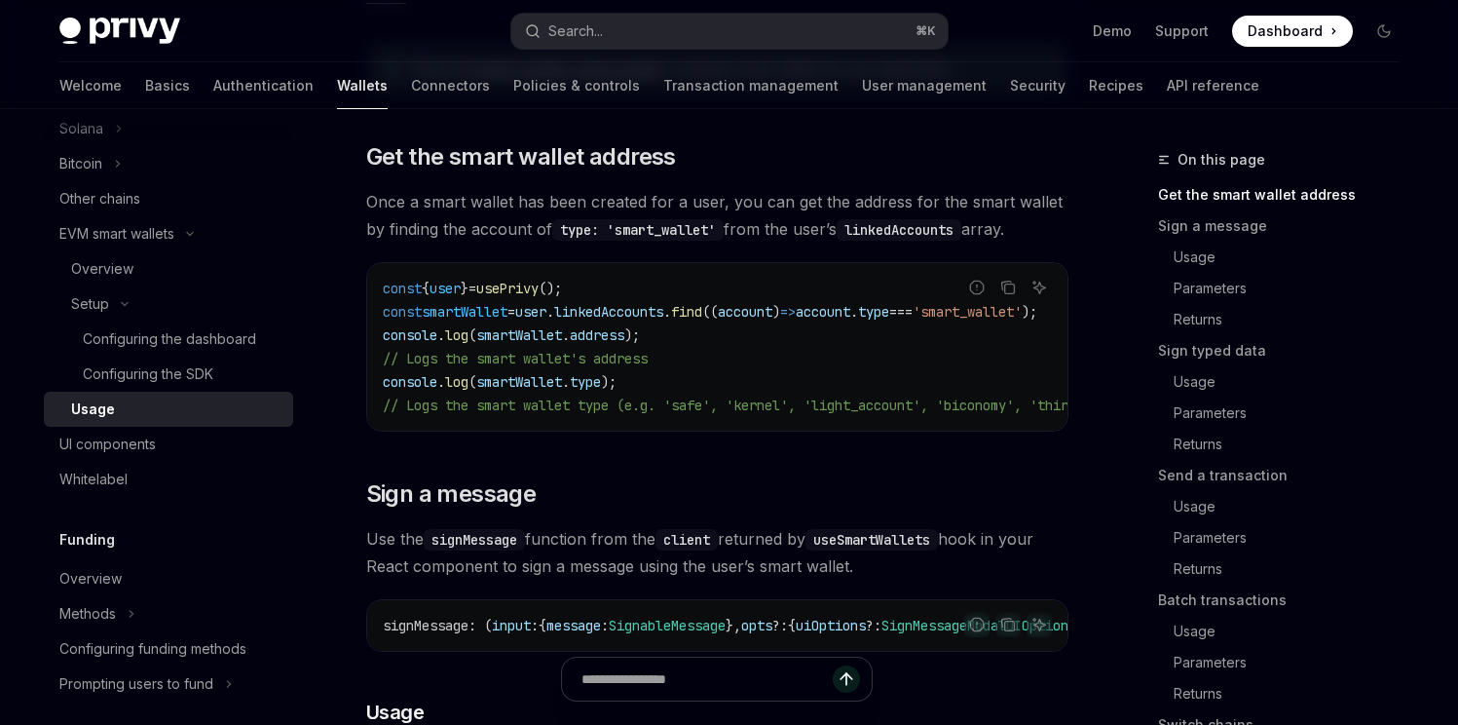
drag, startPoint x: 732, startPoint y: 427, endPoint x: 823, endPoint y: 420, distance: 90.8
click at [823, 420] on div "const { user } = usePrivy (); const smartWallet = user . linkedAccounts . find …" at bounding box center [717, 347] width 700 height 168
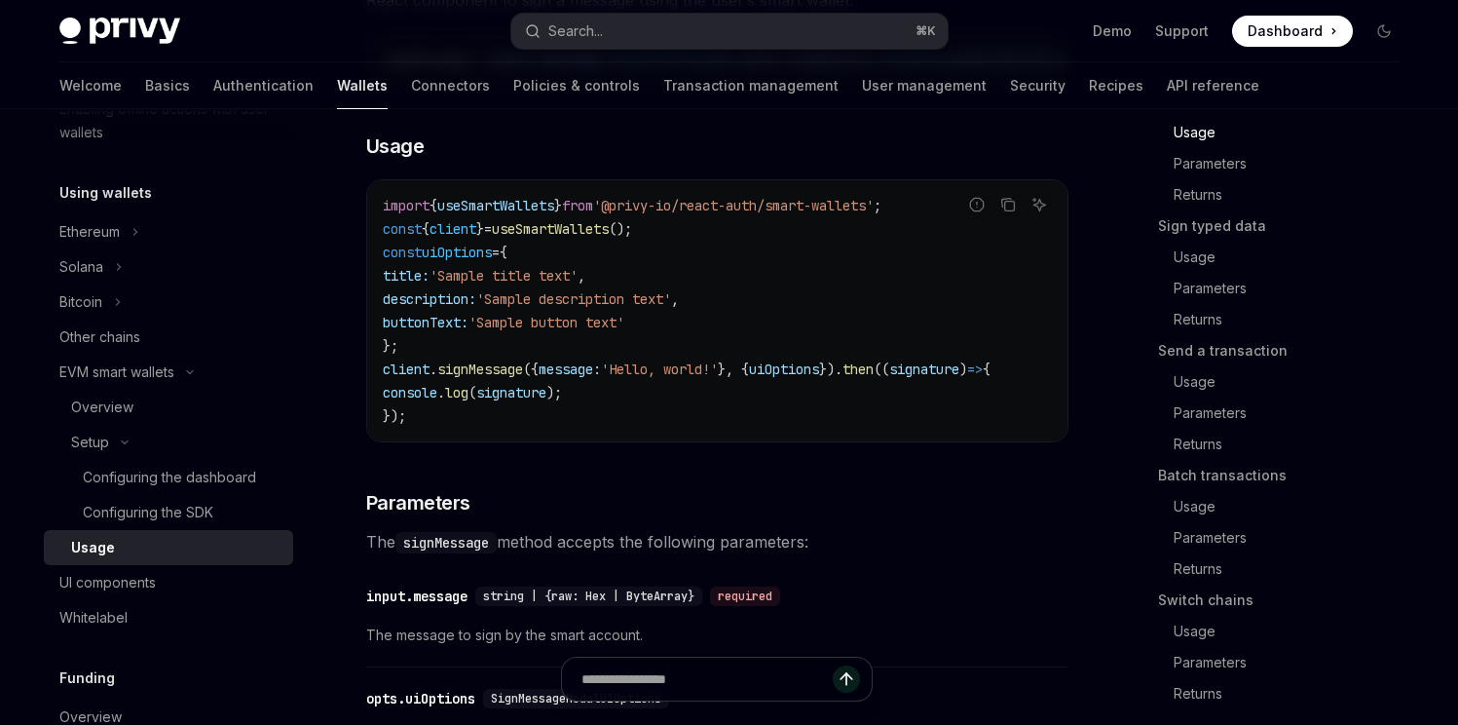
scroll to position [409, 0]
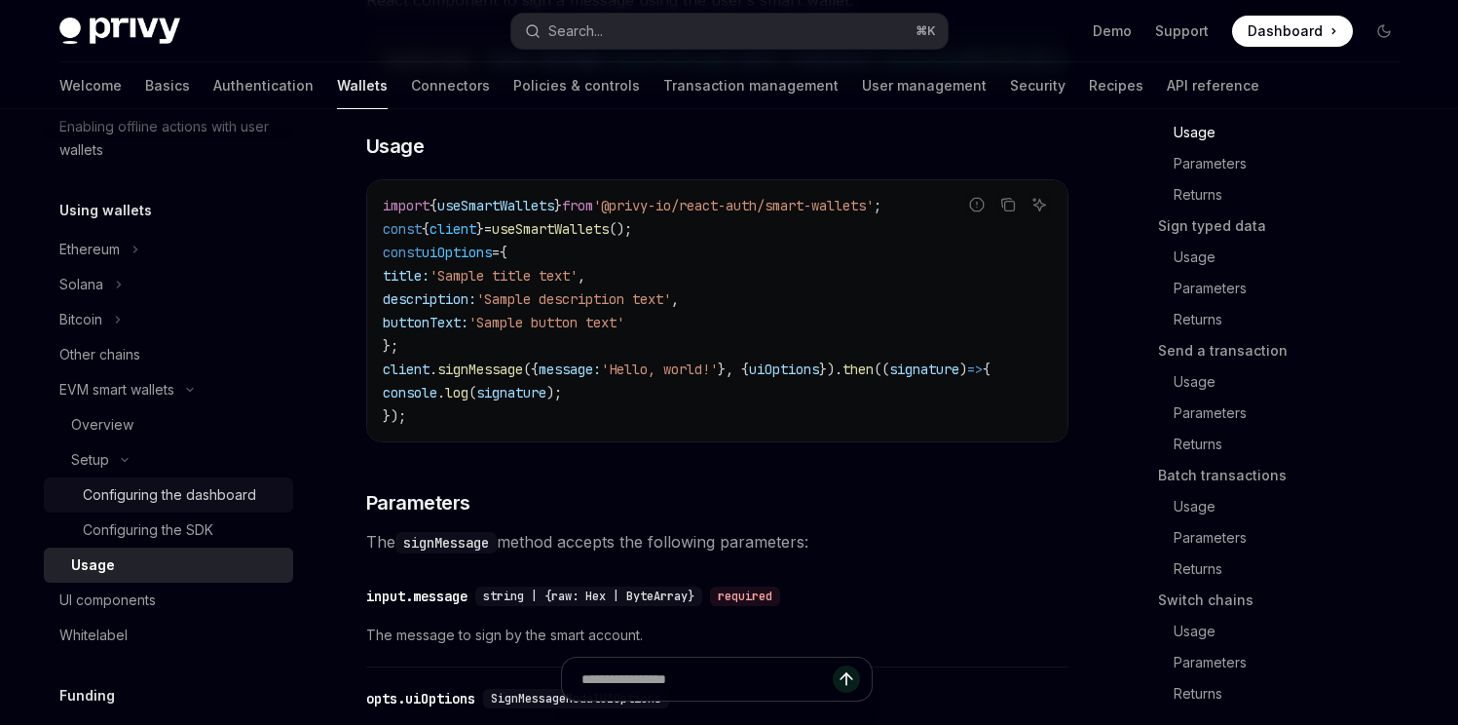
click at [186, 505] on div "Configuring the dashboard" at bounding box center [169, 494] width 173 height 23
type textarea "*"
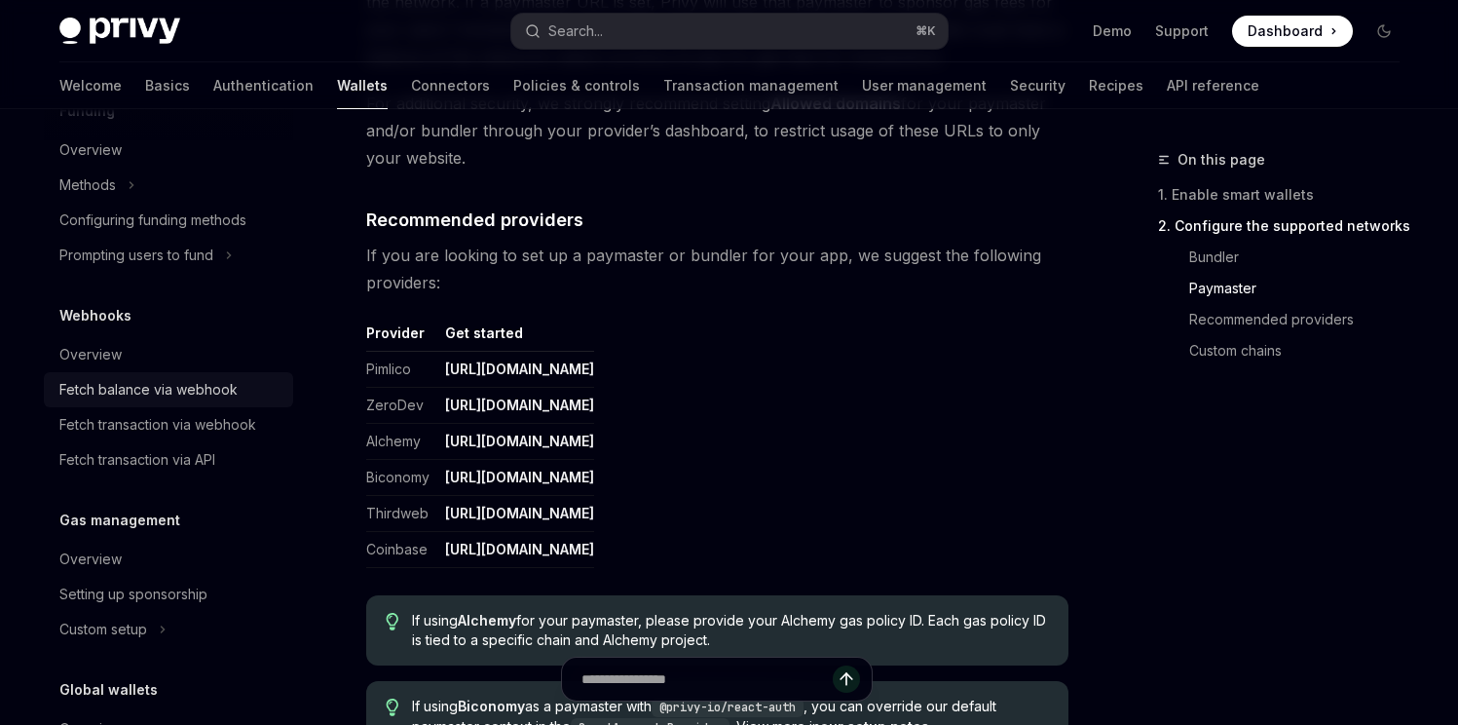
scroll to position [1004, 0]
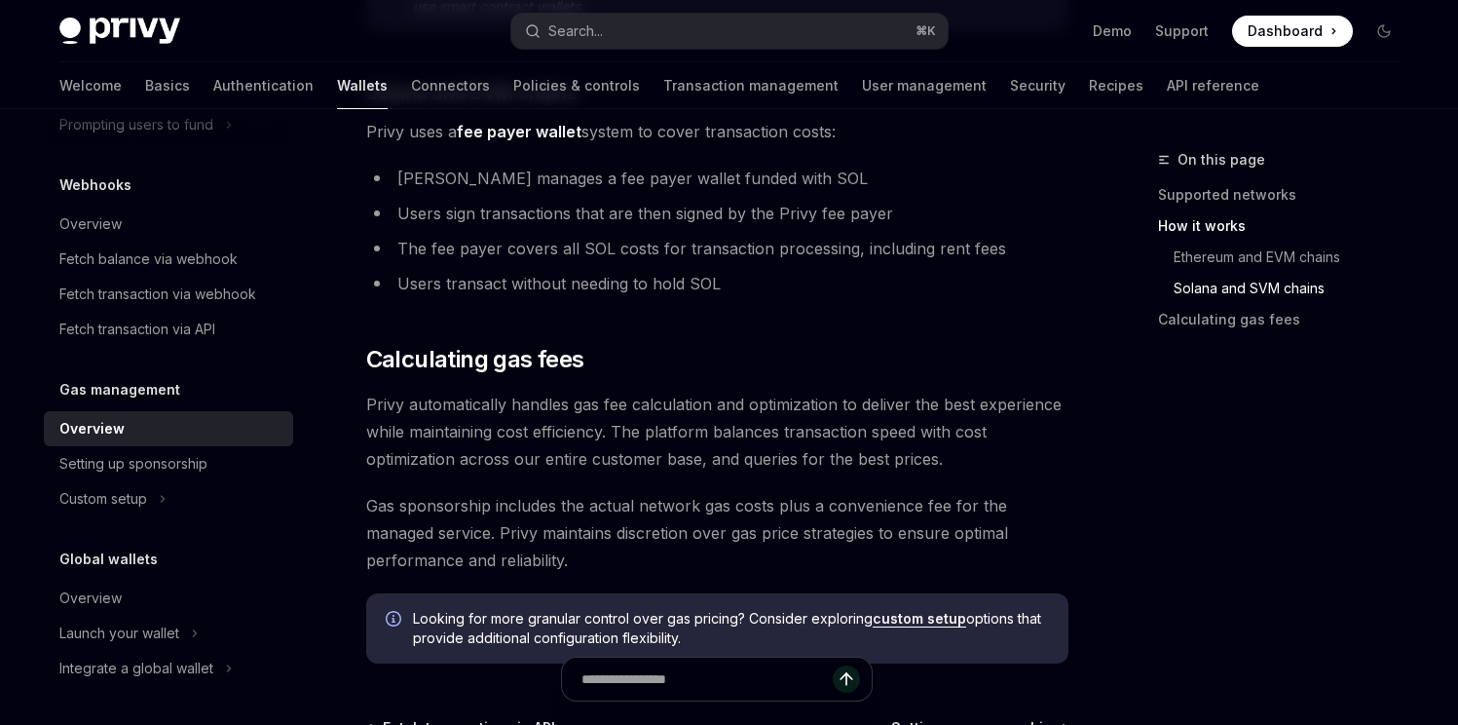
scroll to position [1586, 0]
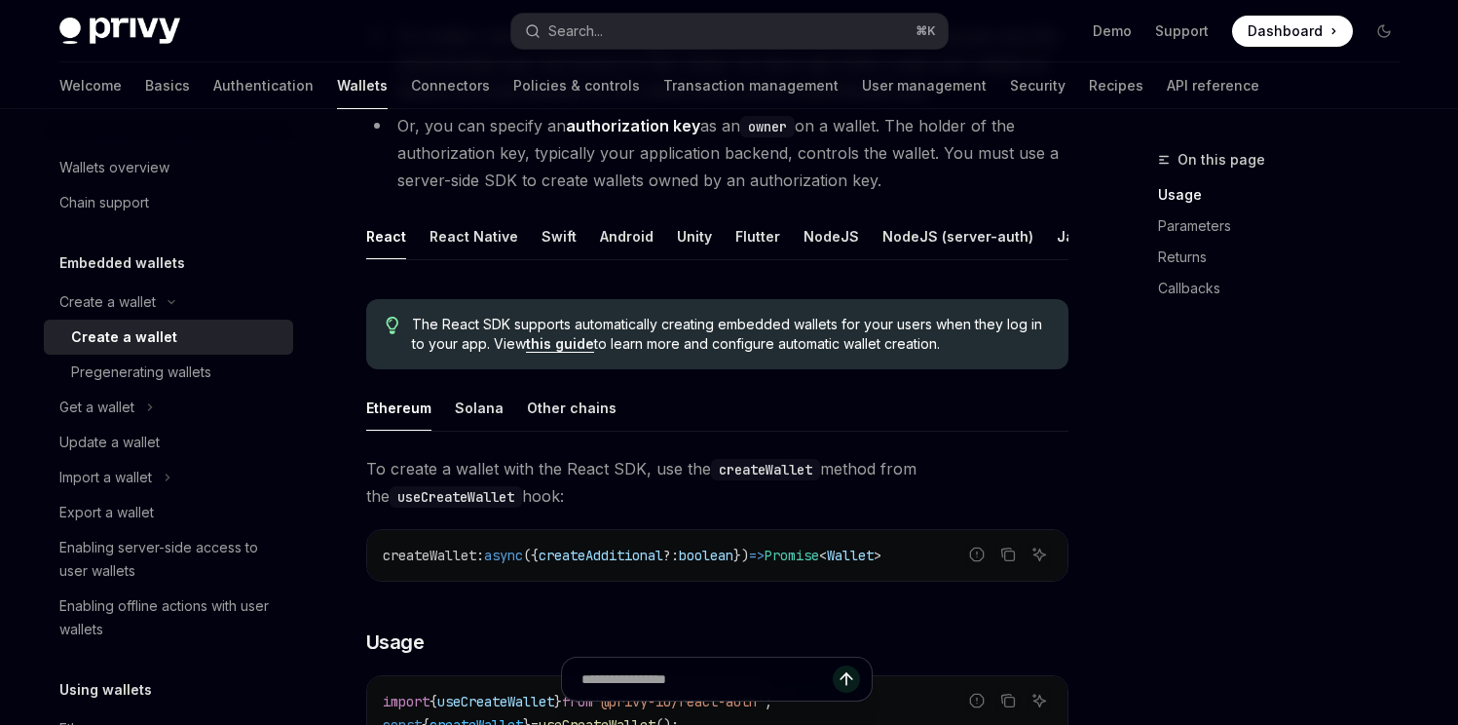
scroll to position [340, 0]
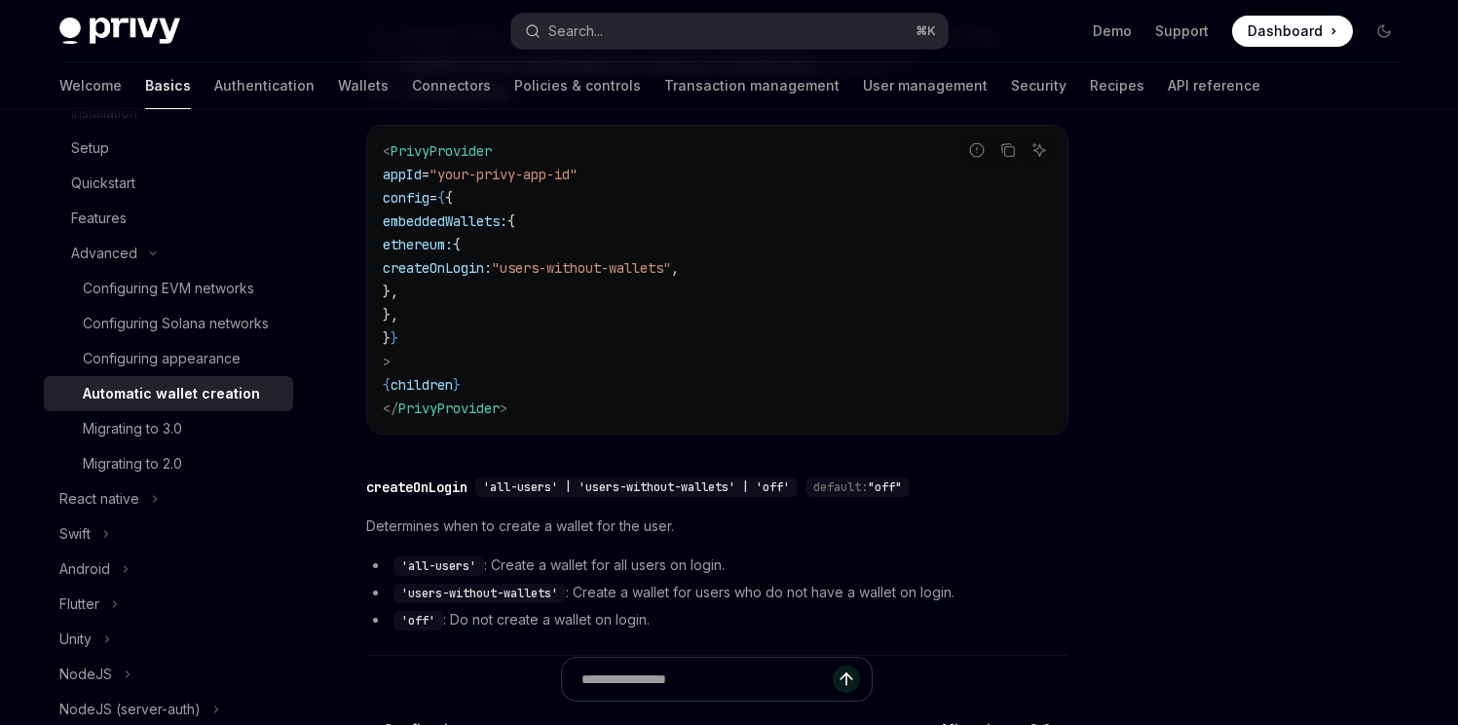
scroll to position [605, 0]
